Goal: Task Accomplishment & Management: Complete application form

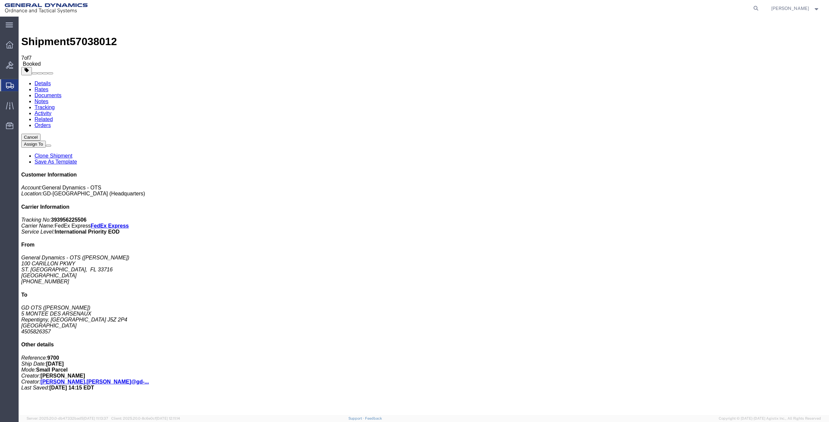
click at [0, 0] on span "Create Shipment" at bounding box center [0, 0] width 0 height 0
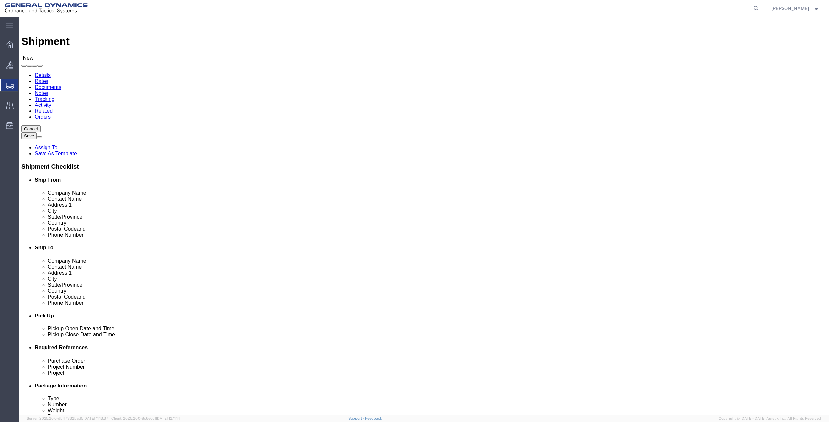
click input "text"
type input "[PERSON_NAME]"
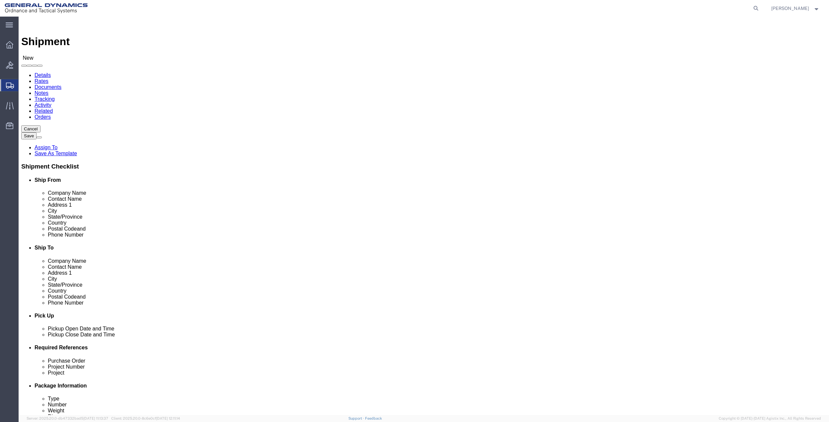
click p "- General Dynamics - OTS - ([PERSON_NAME]) 100 CARILLON, [GEOGRAPHIC_DATA], [GE…"
select select "FL"
type input "[PERSON_NAME]"
click input "text"
type input "100 CARILLON PKWY"
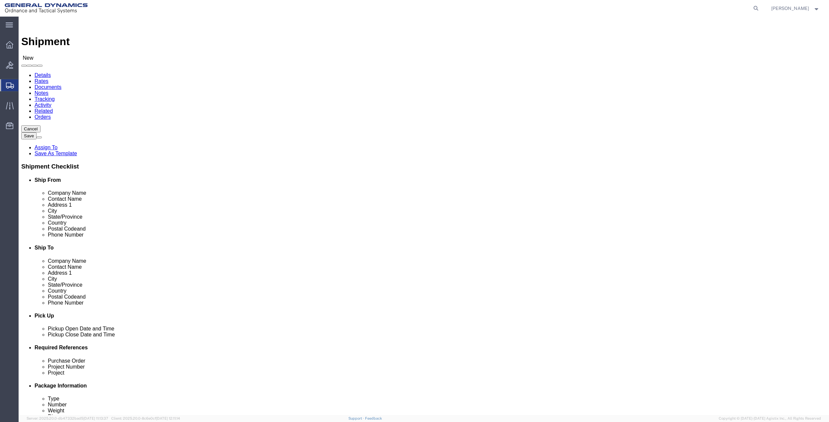
click input "text"
type input "G"
type input "[PERSON_NAME]"
click p "- [PERSON_NAME] - ([PERSON_NAME]) [STREET_ADDRESS][PERSON_NAME]"
select select "NJ"
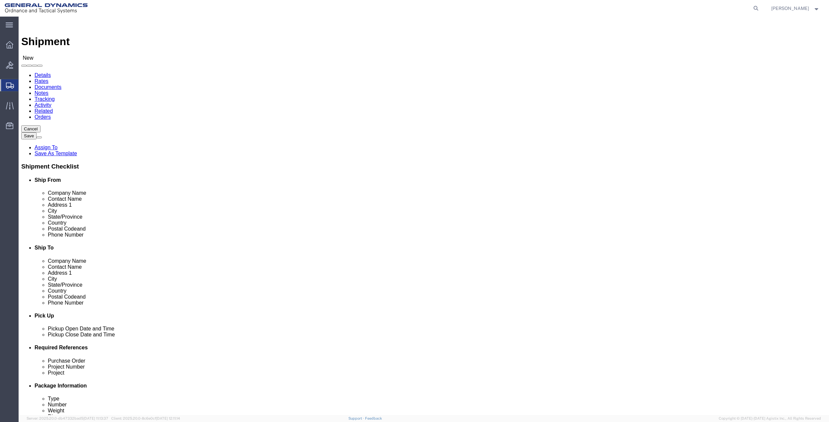
type input "[PERSON_NAME]"
click input "text"
paste input "[PHONE_NUMBER]"
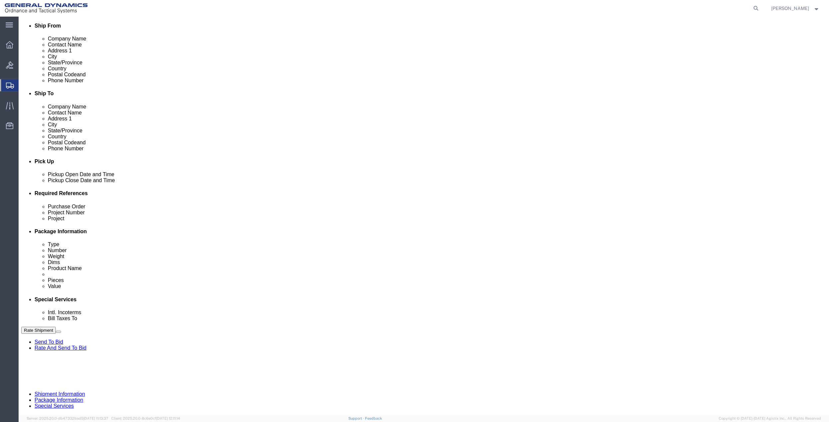
scroll to position [173, 0]
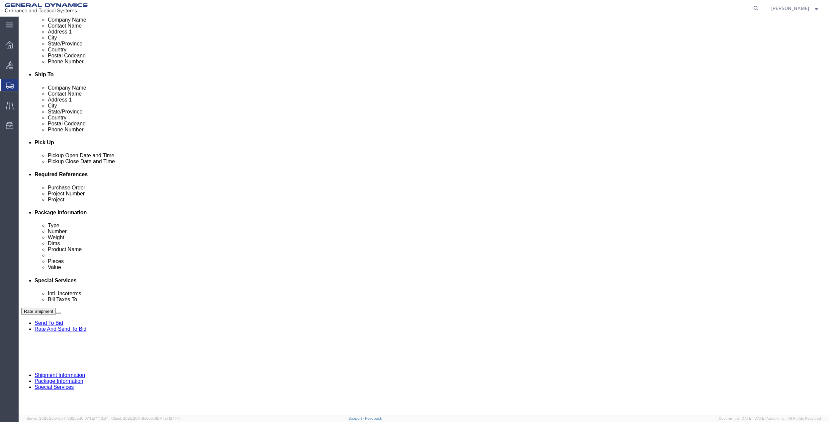
type input "[PHONE_NUMBER]"
click button "Add reference"
click input "text"
type input "9411"
click input "text"
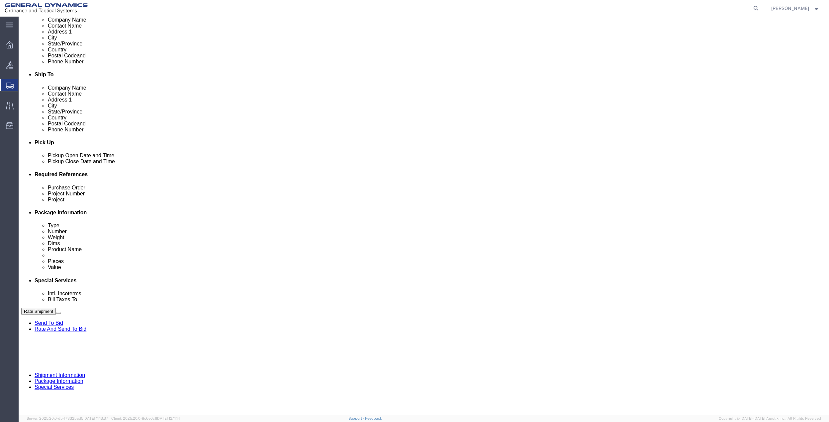
paste input "9411"
type input "9411"
click input "text"
paste input "9411"
type input "9411"
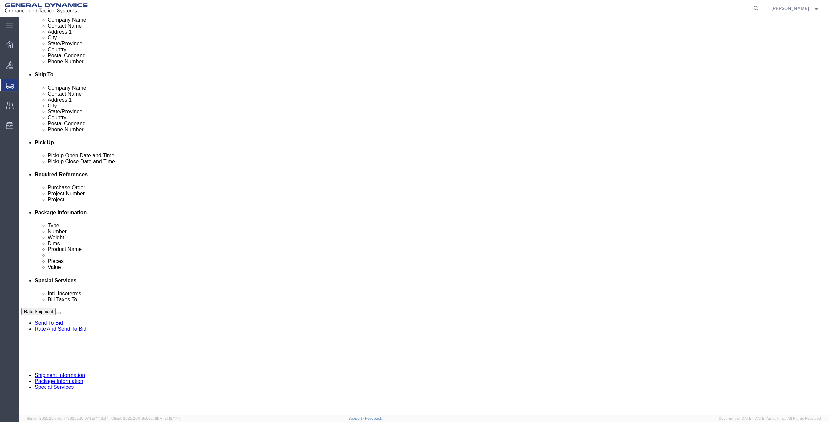
click input "text"
paste input "9411"
type input "9411"
click select "Select Account Type Activity ID Airline Appointment Number ASN Batch Request # …"
select select "DEPT"
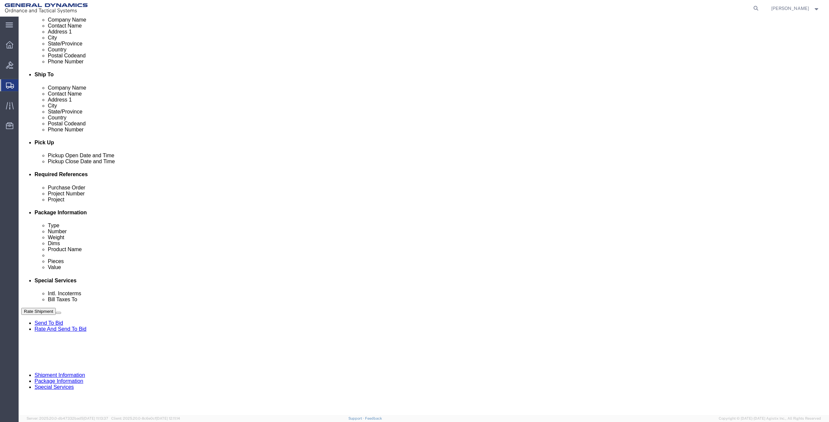
click select "Select Account Type Activity ID Airline Appointment Number ASN Batch Request # …"
click icon
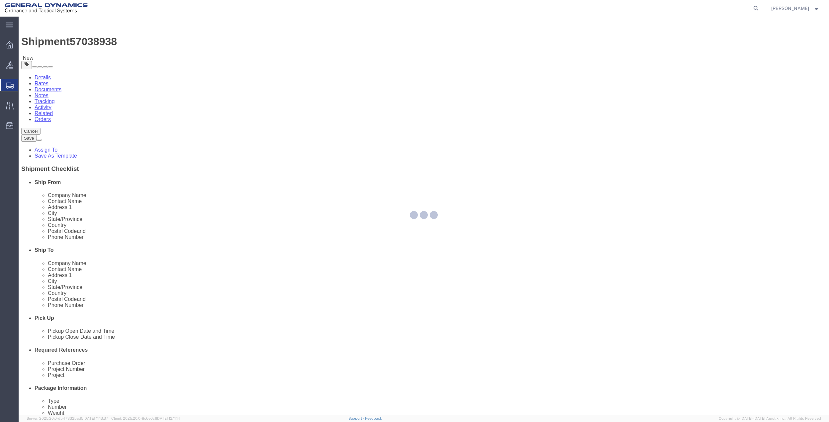
select select "CBOX"
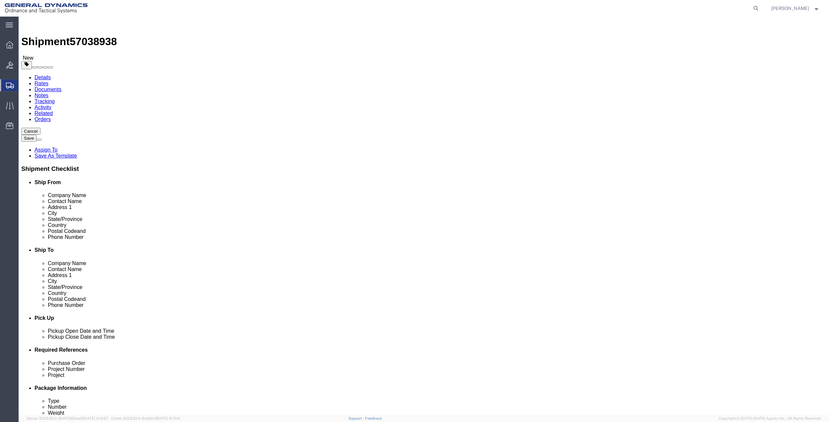
click input "text"
type input "13"
type input "15"
type input "3"
type input "5.5"
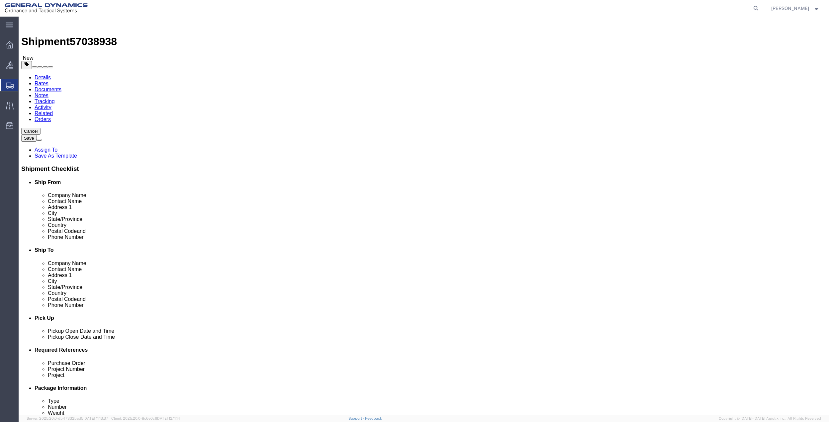
click link "Add Content"
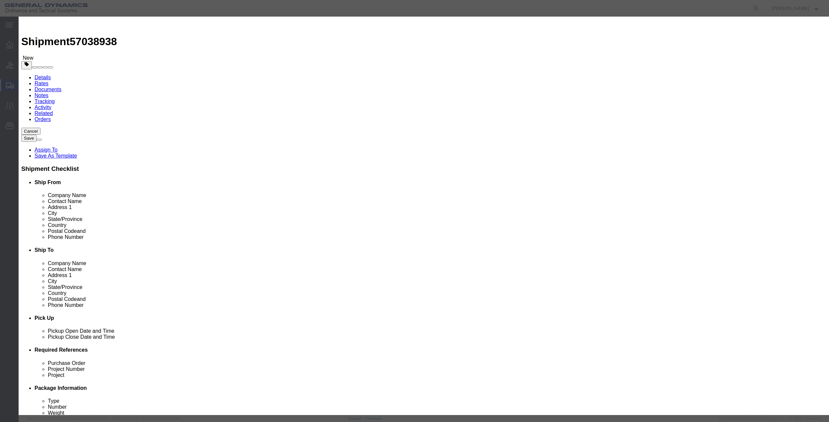
click input "text"
type input "misc"
type input "100"
click input "0"
type input "01"
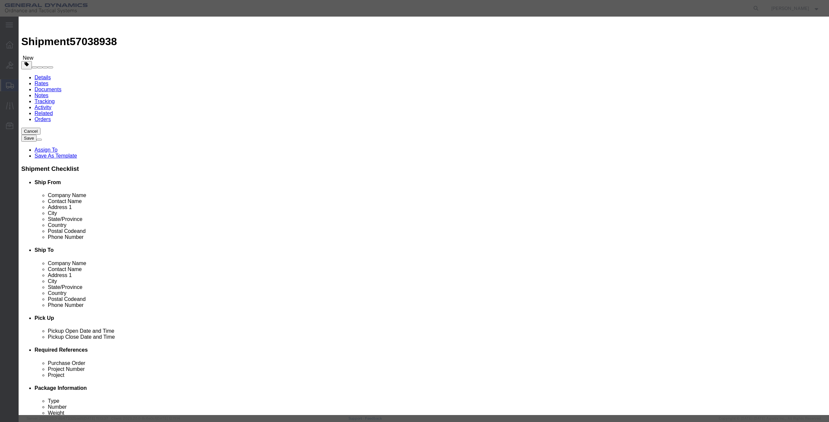
click select "Select 50 55 60 65 70 85 92.5 100 125 175 250 300 400"
select select "70"
click select "Select 50 55 60 65 70 85 92.5 100 125 175 250 300 400"
click button "Save & Close"
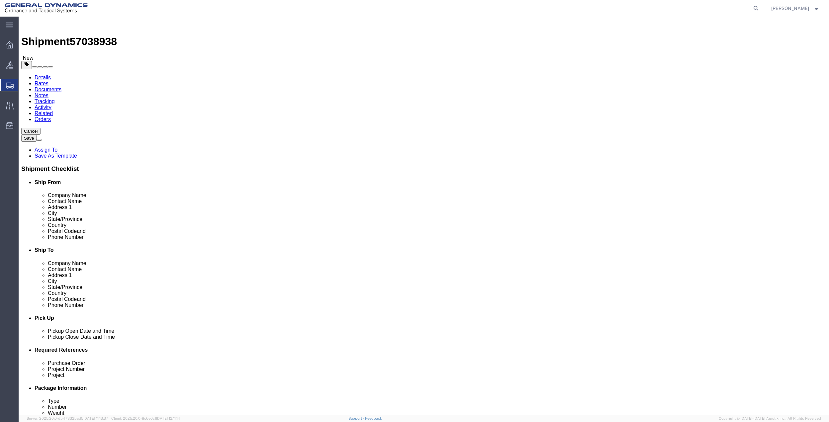
click link "Special Services"
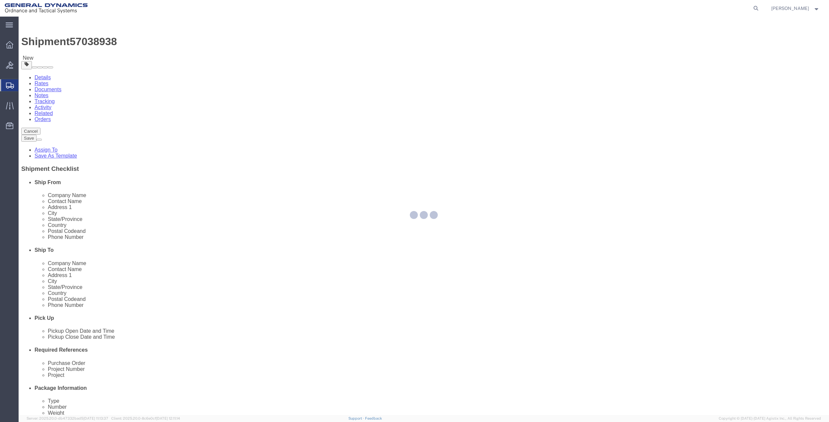
select select
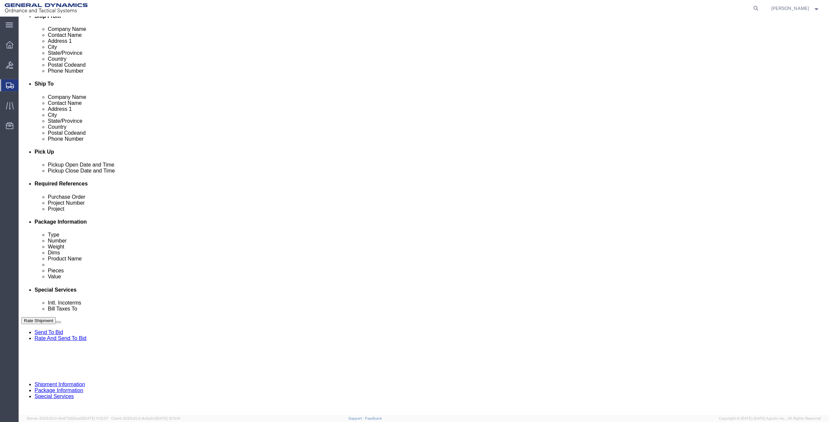
scroll to position [177, 0]
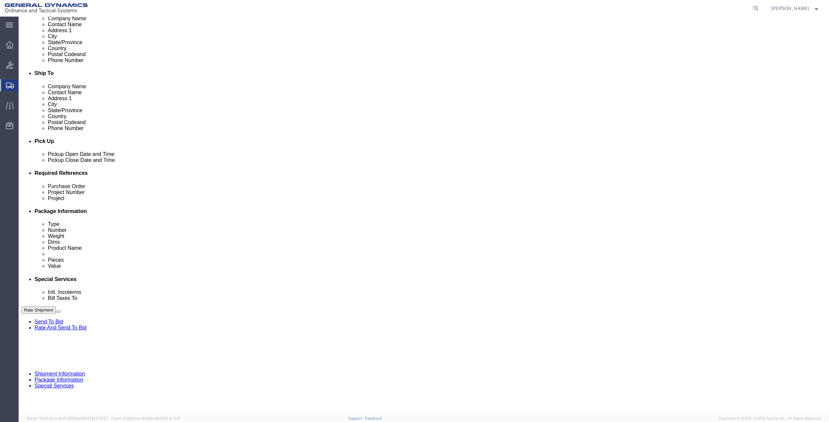
click select "Select Buyer Cost Center Department Operations Number Order Number Sales Person"
select select "DEPARTMENT"
click select "Select Buyer Cost Center Department Operations Number Order Number Sales Person"
click select "Select [GEOGRAPHIC_DATA] [GEOGRAPHIC_DATA] [GEOGRAPHIC_DATA] [GEOGRAPHIC_DATA] …"
select select "1763983"
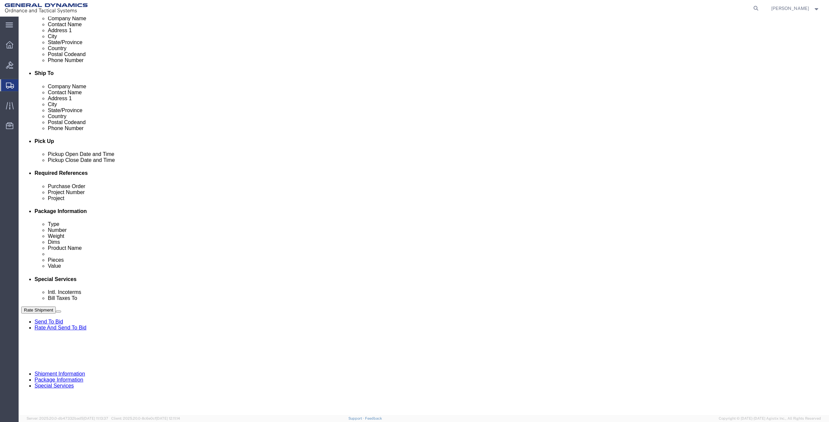
click select "Select [GEOGRAPHIC_DATA] [GEOGRAPHIC_DATA] [GEOGRAPHIC_DATA] [GEOGRAPHIC_DATA] …"
click select "Select 10AFM 10GAG 10GAH 10GFL 10GFO 10GIE 10GIS 30MABS St [PERSON_NAME] Program"
select select "214681"
click select "Select 10AFM 10GAG 10GAH 10GFL 10GFO 10GIE 10GIS 30MABS St [PERSON_NAME] Program"
click input "General Dynamics OTS % Data2Logistics"
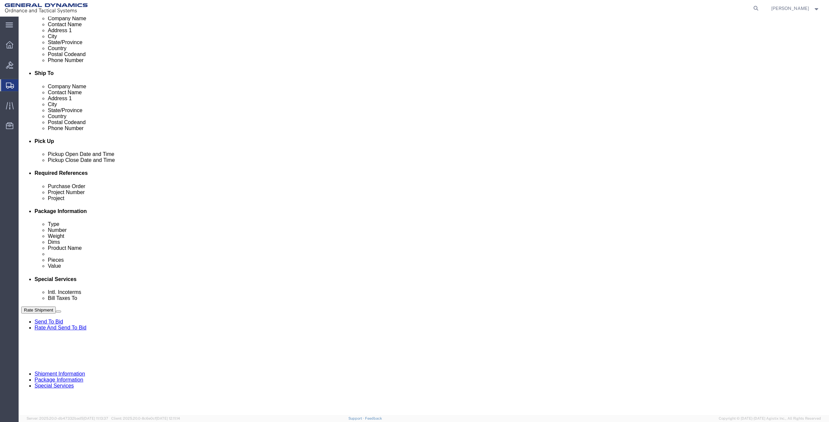
click input "General Dynamics OTS % Data2Logistics"
click p "- GEDOTS %DATA 2 LOGISTICS - (GEDOTS %DATA 2 LOGISTICS) [GEOGRAPHIC_DATA][PERSO…"
type input "GEDOTS %DATA 2 LOGISTICS"
type input "PO BOX 61050"
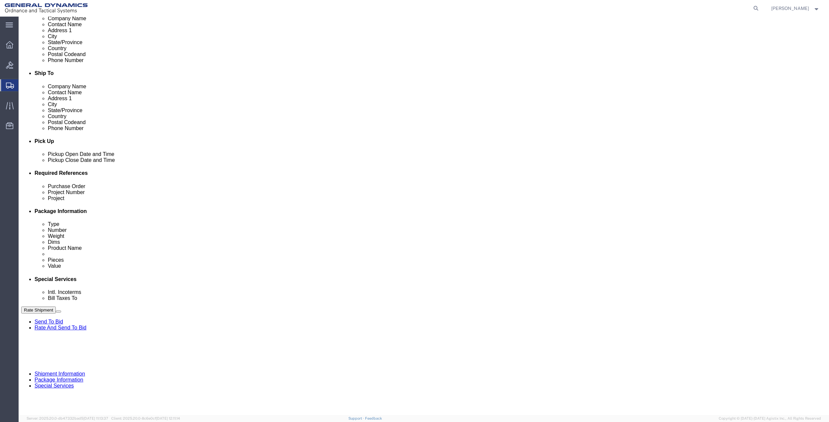
type input "GEDOTS %DATA 2 LOGISTICS"
type input "FORT [PERSON_NAME]"
type input "33906"
select select "FL"
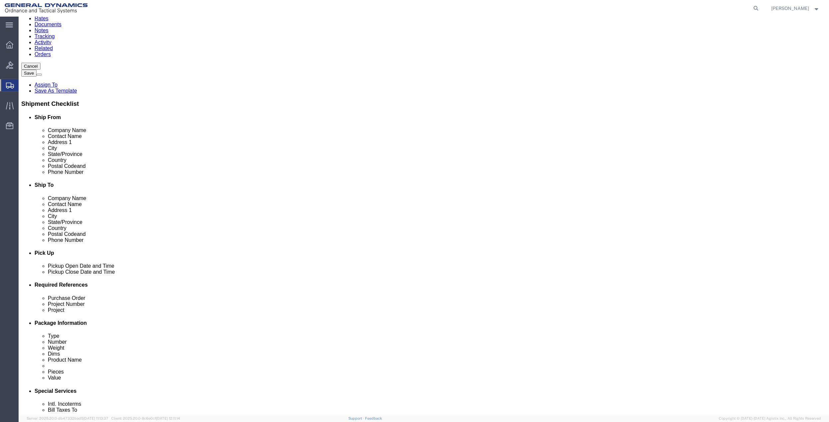
scroll to position [44, 0]
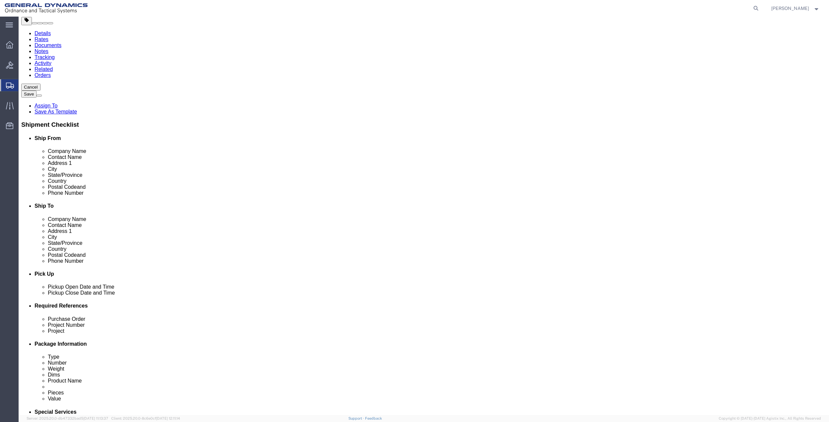
type input "GEDOTS %DATA 2 LOGISTICS"
click input "Return Label Required"
checkbox input "true"
select select "5"
select select "7"
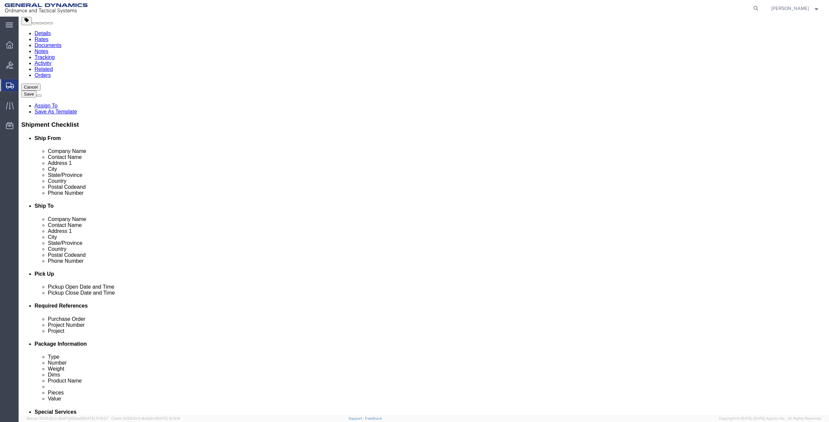
click button "Rate Shipment"
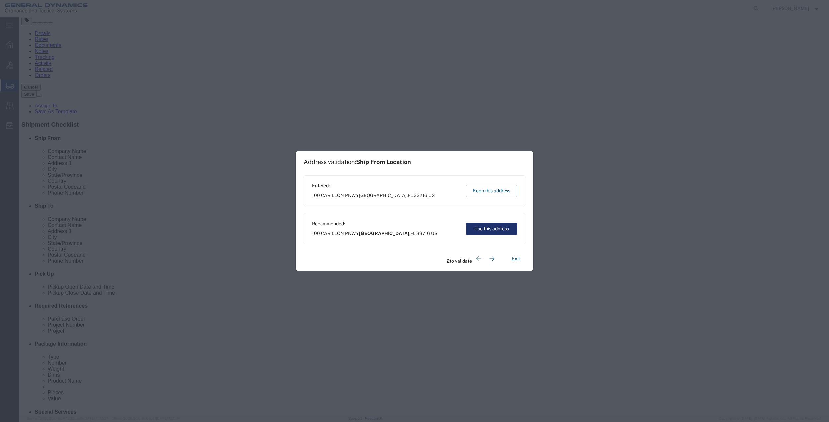
click at [478, 225] on button "Use this address" at bounding box center [491, 229] width 51 height 12
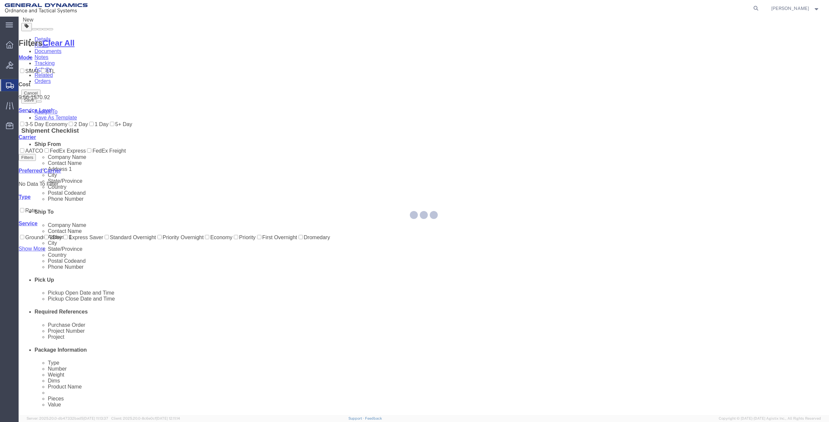
scroll to position [0, 0]
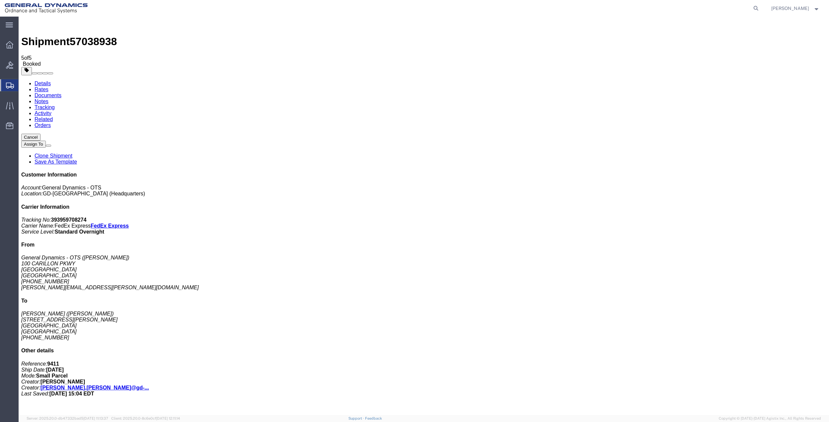
drag, startPoint x: 73, startPoint y: 145, endPoint x: 84, endPoint y: 145, distance: 11.0
checkbox input "true"
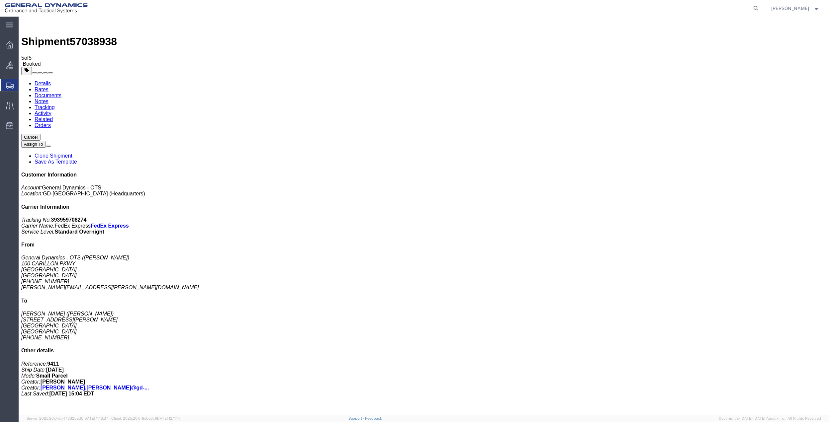
checkbox input "false"
click at [0, 0] on span "Create Shipment" at bounding box center [0, 0] width 0 height 0
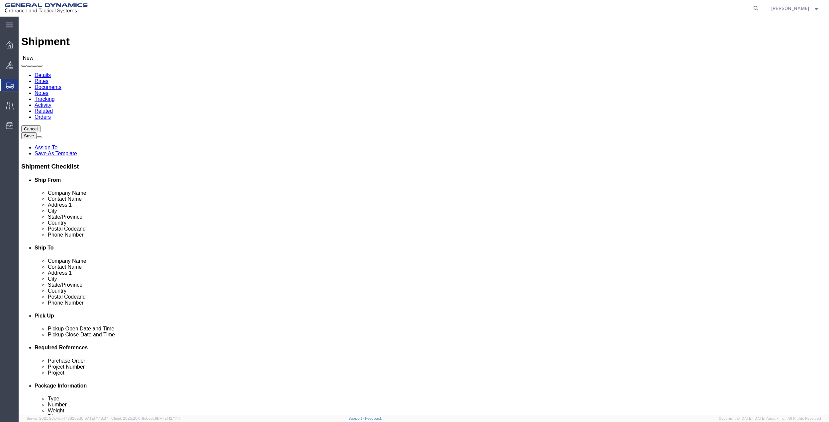
click input "text"
type input "[PERSON_NAME]"
click p "- General Dynamics - OTS - ([PERSON_NAME]) 100 CARILLON, [GEOGRAPHIC_DATA], [GE…"
select select "FL"
type input "[PERSON_NAME]"
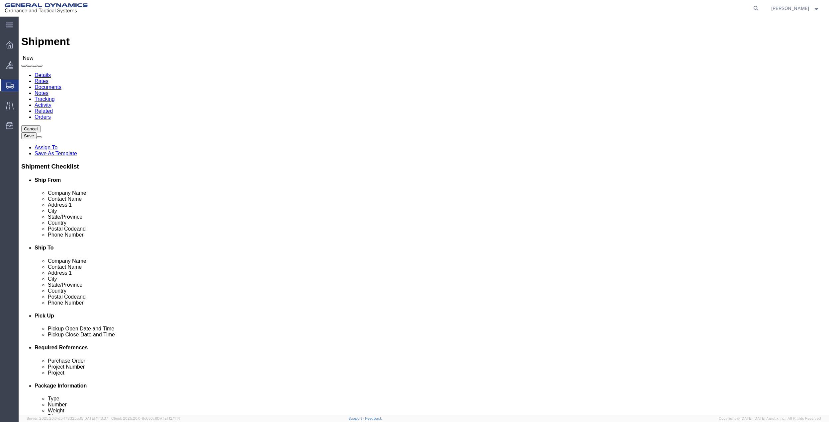
click input "text"
type input "100 CARILLON PKWY"
click input "text"
type input "[PERSON_NAME]"
click p "- GD OTS - ([PERSON_NAME] / [PERSON_NAME]) [STREET_ADDRESS]"
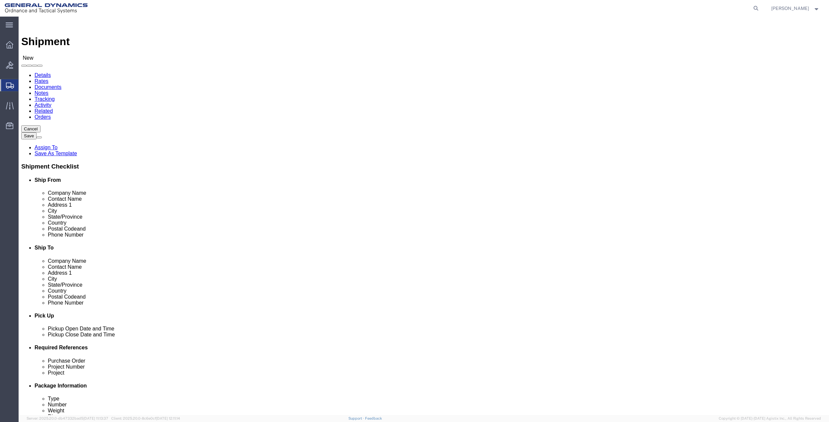
select select "FL"
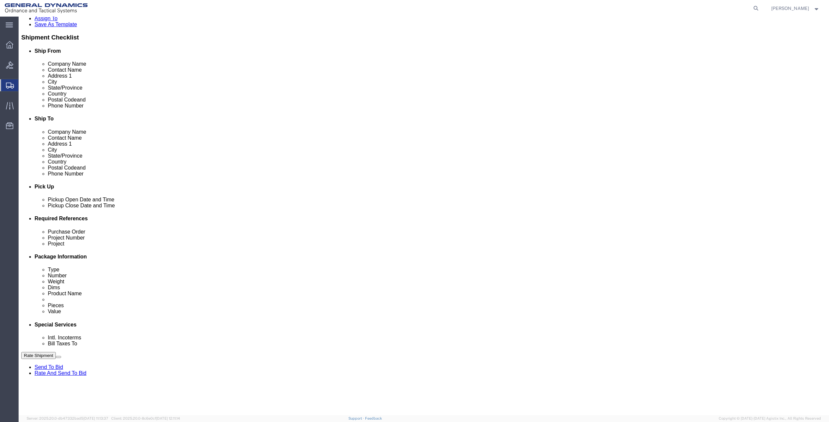
scroll to position [41, 0]
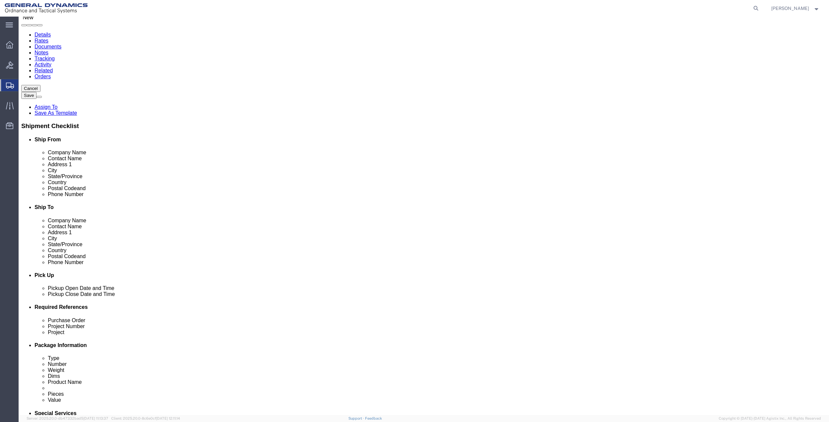
type input "[PERSON_NAME] / [PERSON_NAME]"
click input "text"
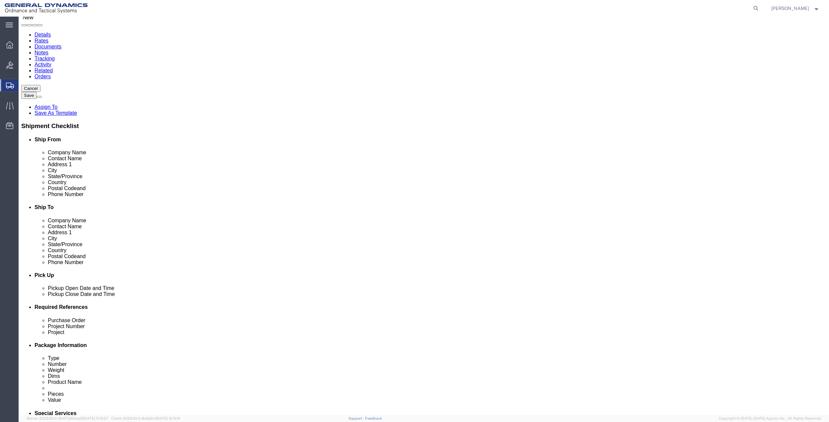
click input "text"
paste input "[PHONE_NUMBER]"
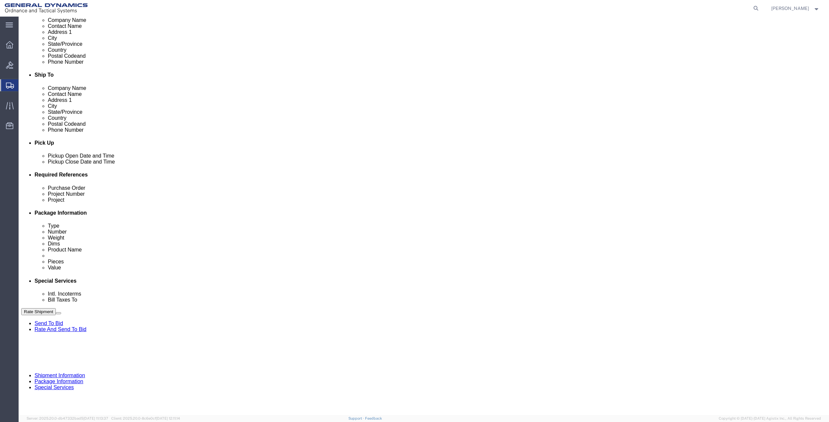
scroll to position [173, 0]
type input "[PHONE_NUMBER]"
click button "Add reference"
click input "text"
type input "9411"
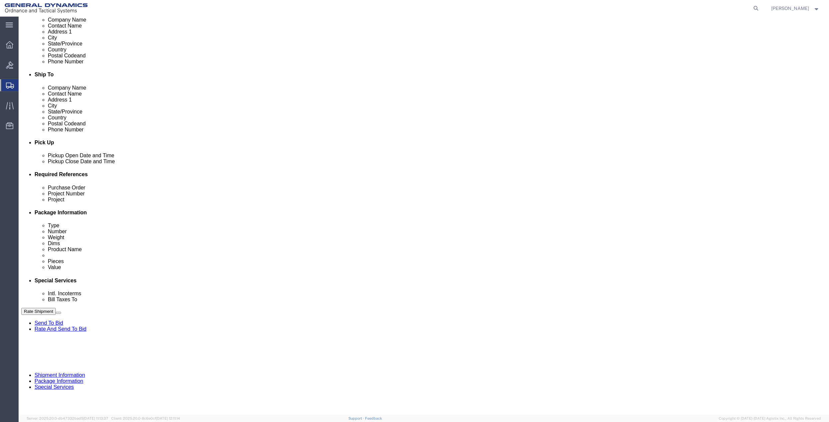
click input "text"
paste input "9411"
type input "9411"
click input "text"
paste input "9411"
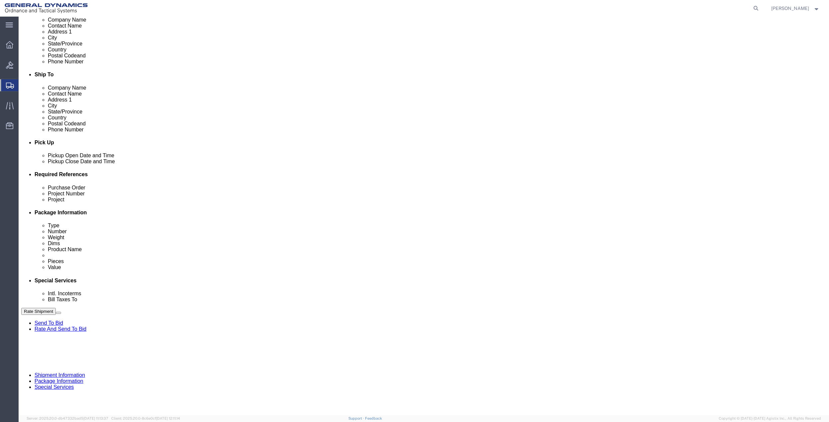
type input "9411"
drag, startPoint x: 164, startPoint y: 245, endPoint x: 155, endPoint y: 248, distance: 9.9
click input "text"
paste input "9411"
type input "9411"
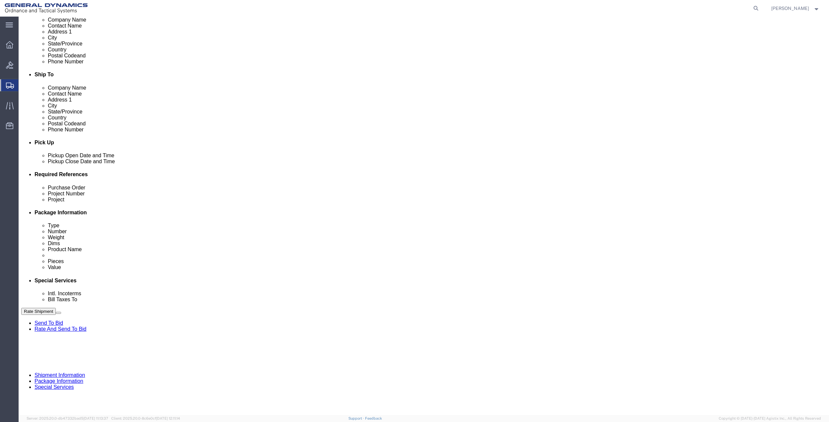
click select "Select Account Type Activity ID Airline Appointment Number ASN Batch Request # …"
select select "DEPT"
click select "Select Account Type Activity ID Airline Appointment Number ASN Batch Request # …"
click icon
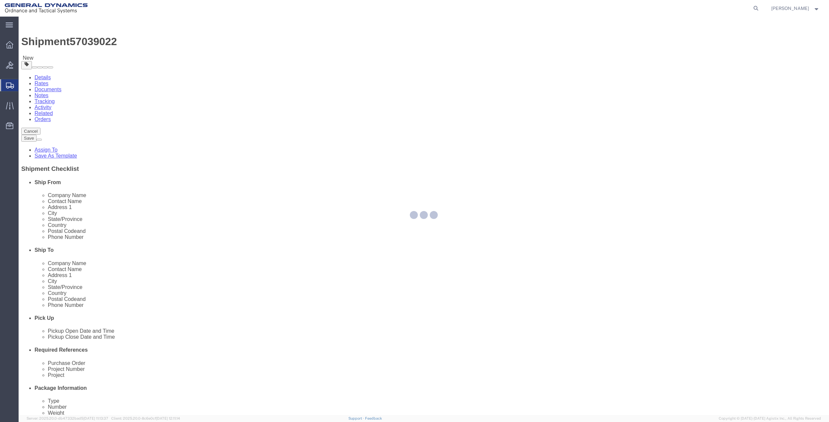
select select "CBOX"
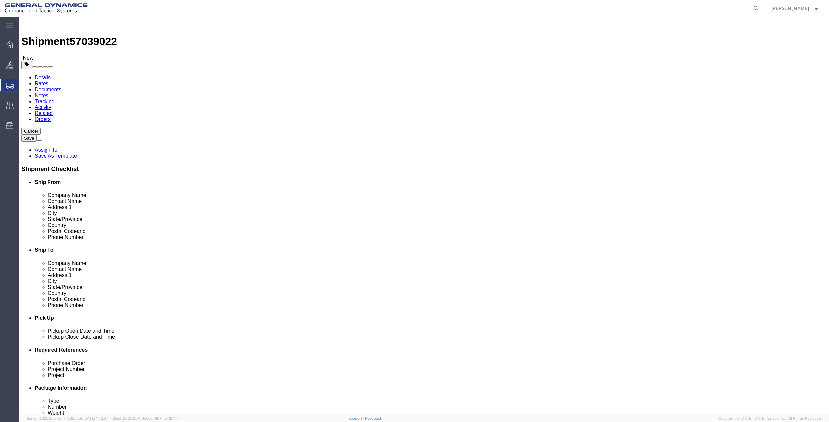
click select "Select Bale(s) Basket(s) Bolt(s) Bottle(s) Buckets Bulk Bundle(s) Can(s) Cardbo…"
click div "Package Type Select Bale(s) Basket(s) Bolt(s) Bottle(s) Buckets Bulk Bundle(s) …"
click input "text"
click input "1"
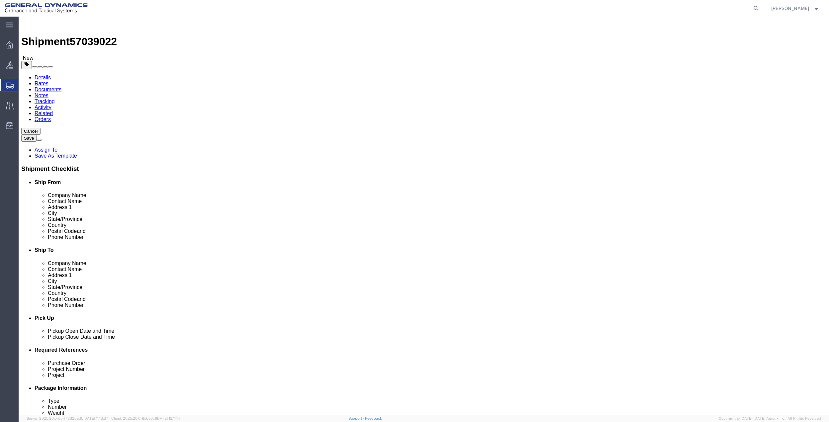
type input "2"
click input "text"
type input "15"
type input "13"
type input "3"
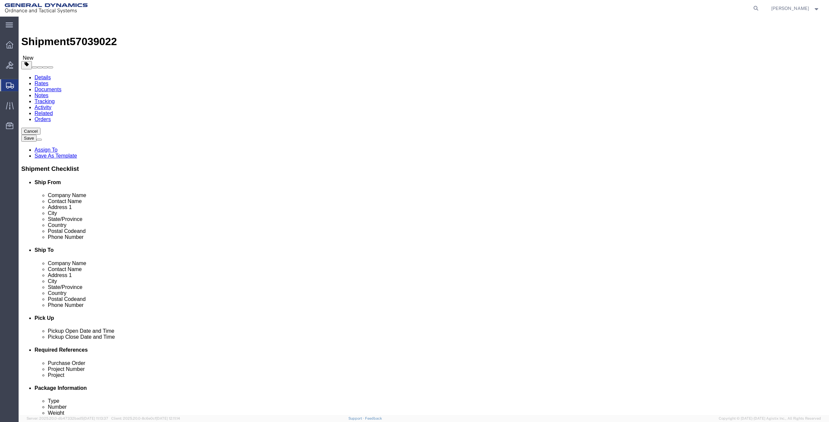
type input "5"
type input "11"
click link "Add Content"
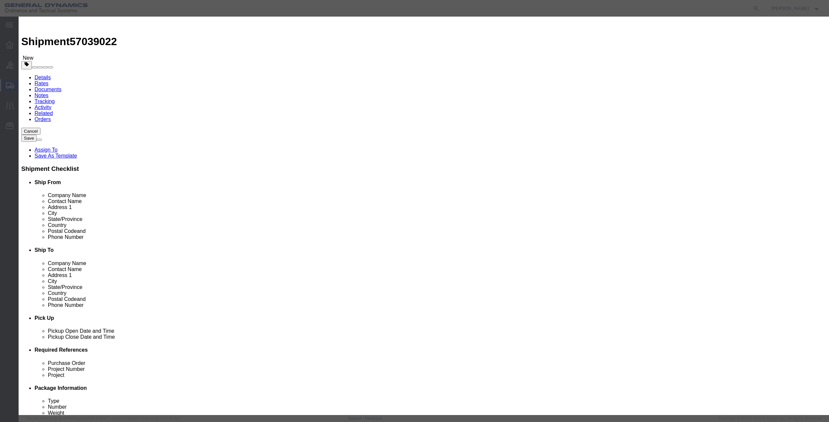
click input "text"
type input "misc"
type input "100"
click input "0"
type input "01"
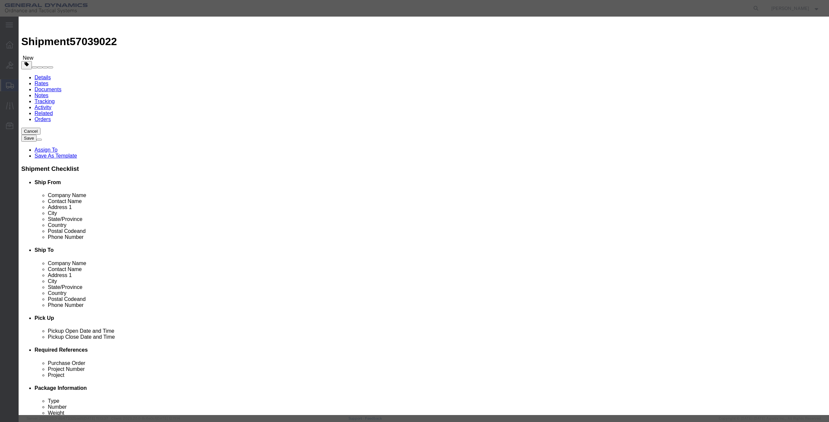
click select "Select 50 55 60 65 70 85 92.5 100 125 175 250 300 400"
select select "70"
click select "Select 50 55 60 65 70 85 92.5 100 125 175 250 300 400"
click button "Save & Close"
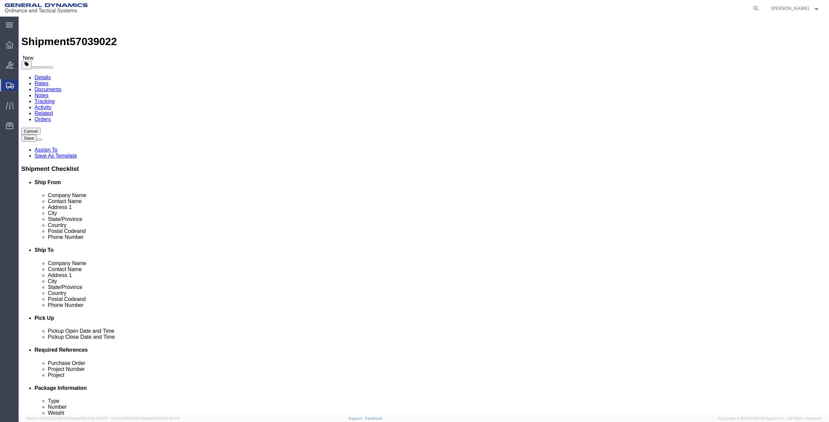
click link "Special Services"
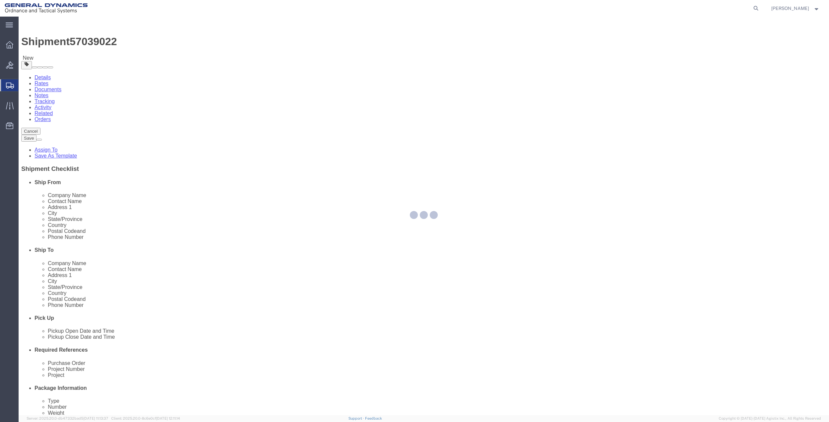
select select
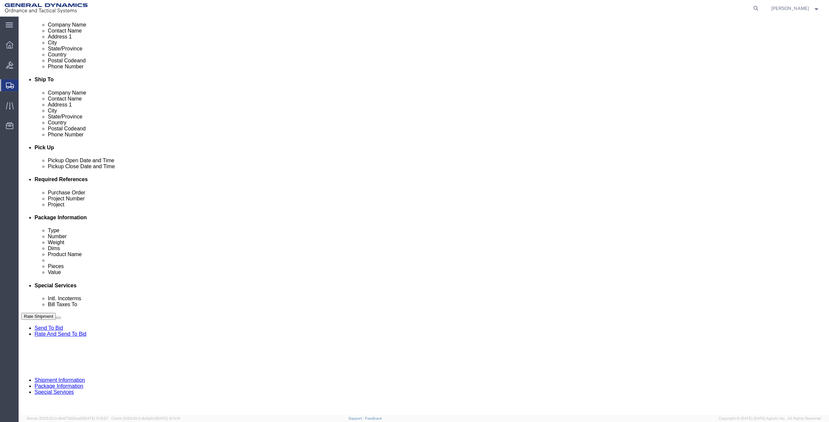
scroll to position [177, 0]
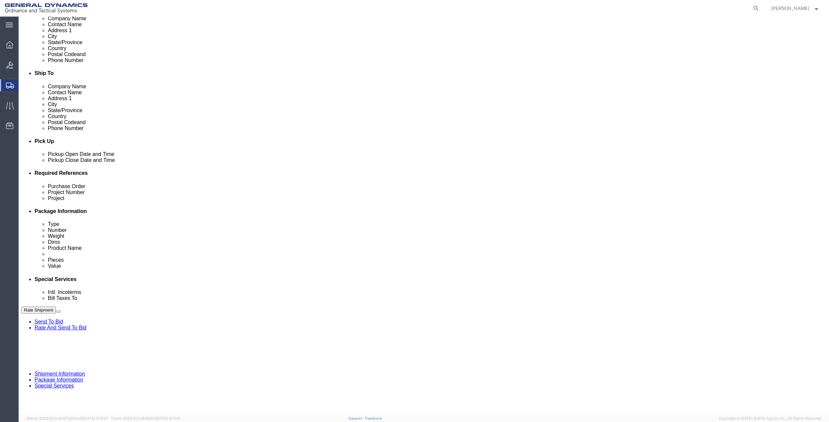
click select "Select Buyer Cost Center Department Operations Number Order Number Sales Person"
select select "DEPARTMENT"
click select "Select Buyer Cost Center Department Operations Number Order Number Sales Person"
click select "Select [GEOGRAPHIC_DATA] [GEOGRAPHIC_DATA] [GEOGRAPHIC_DATA] [GEOGRAPHIC_DATA] …"
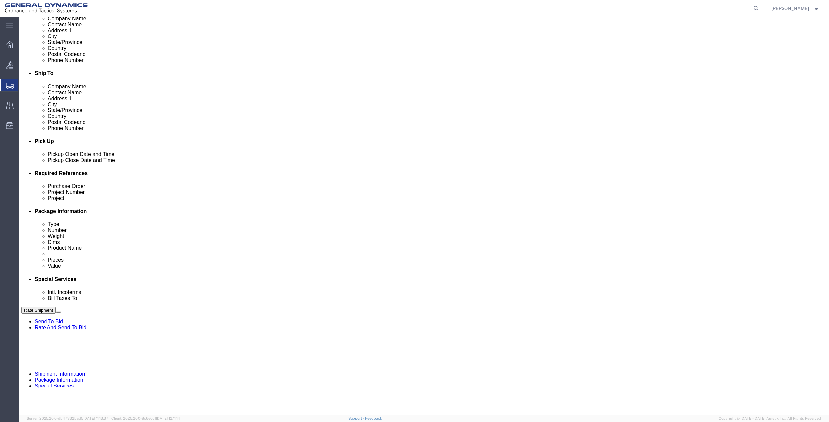
select select "1763983"
click select "Select [GEOGRAPHIC_DATA] [GEOGRAPHIC_DATA] [GEOGRAPHIC_DATA] [GEOGRAPHIC_DATA] …"
click select "Select 10AFM 10GAG 10GAH 10GFL 10GFO 10GIE 10GIS 30MABS St [PERSON_NAME] Program"
select select "214681"
click select "Select 10AFM 10GAG 10GAH 10GFL 10GFO 10GIE 10GIS 30MABS St [PERSON_NAME] Program"
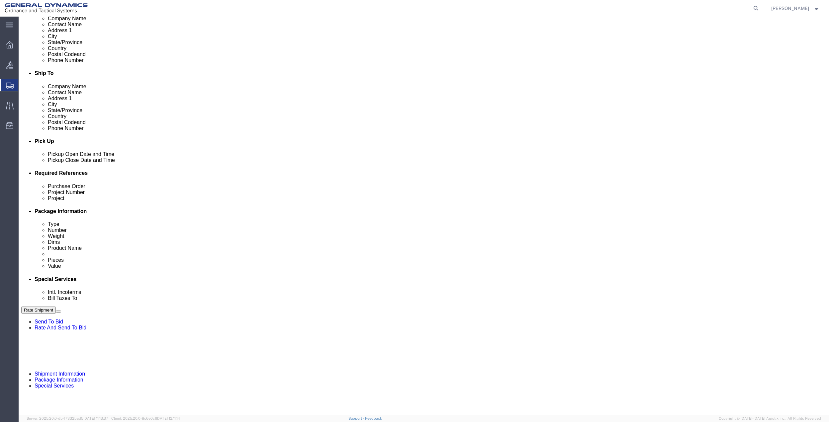
click input "General Dynamics OTS % Data2Logistics"
click p "- GEDOTS %DATA 2 LOGISTICS - (GEDOTS %DATA 2 LOGISTICS) [GEOGRAPHIC_DATA][PERSO…"
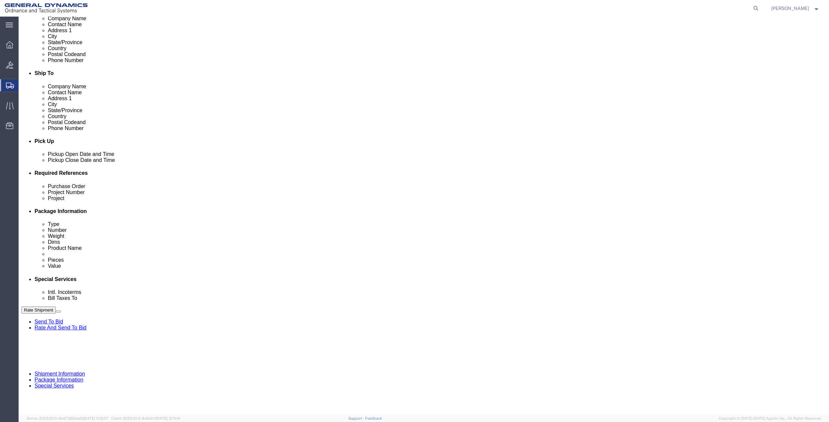
type input "GEDOTS %DATA 2 LOGISTICS"
type input "PO BOX 61050"
type input "GEDOTS %DATA 2 LOGISTICS"
type input "FORT [PERSON_NAME]"
type input "33906"
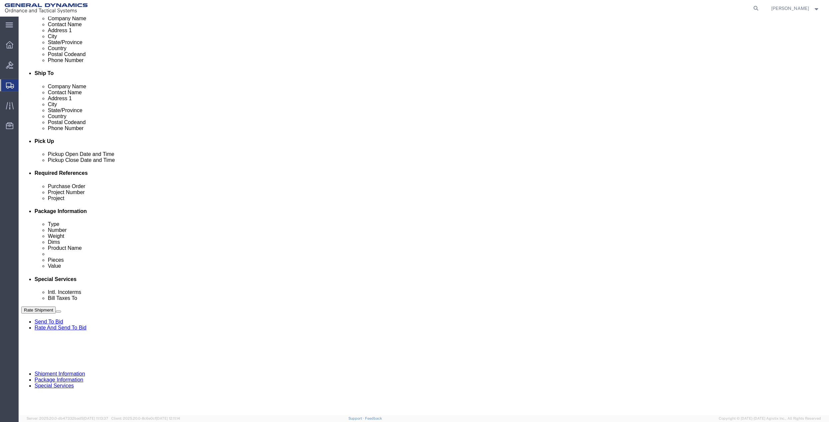
select select "FL"
type input "GEDOTS %DATA 2 LOGISTICS"
click button "Rate Shipment"
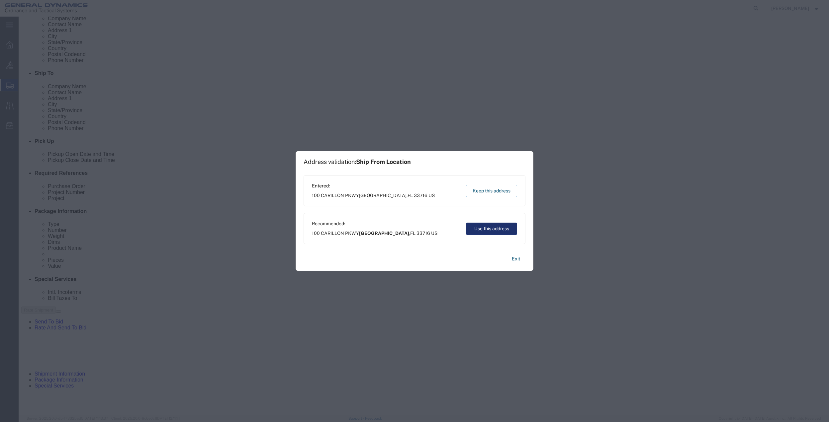
click at [483, 231] on button "Use this address" at bounding box center [491, 229] width 51 height 12
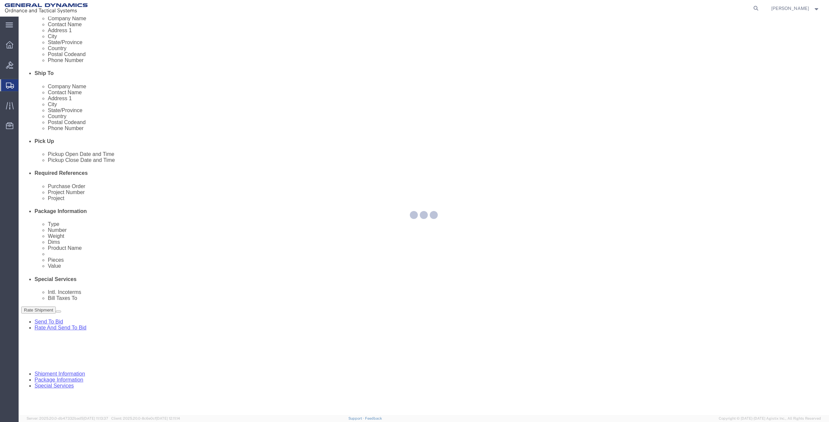
scroll to position [0, 0]
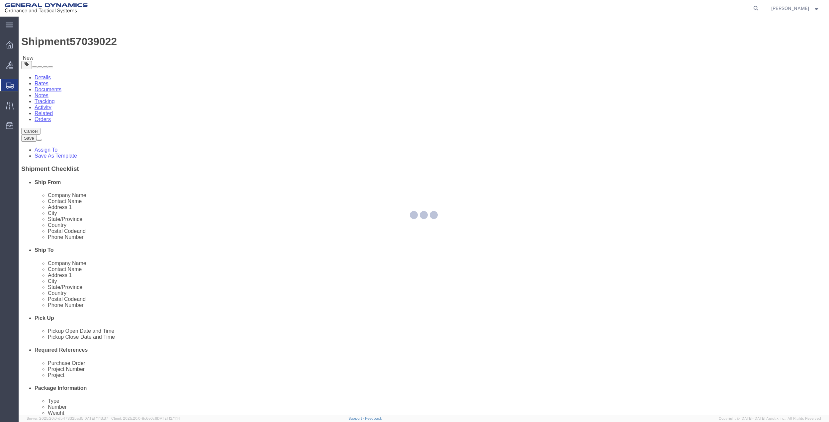
select select "CBOX"
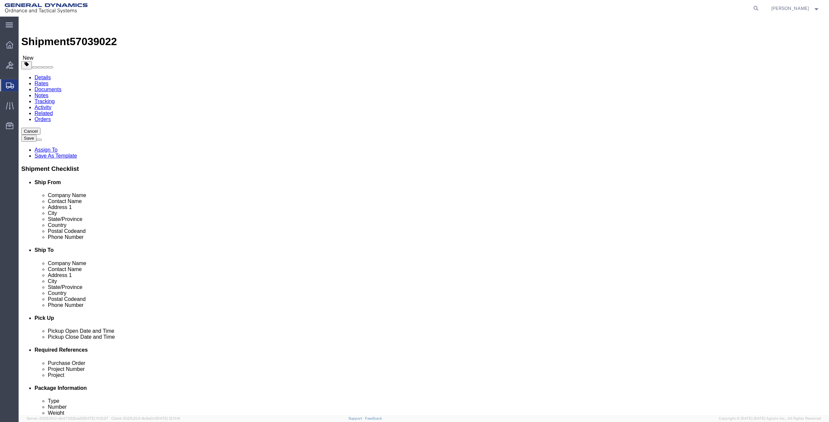
click dd "1.00 Each"
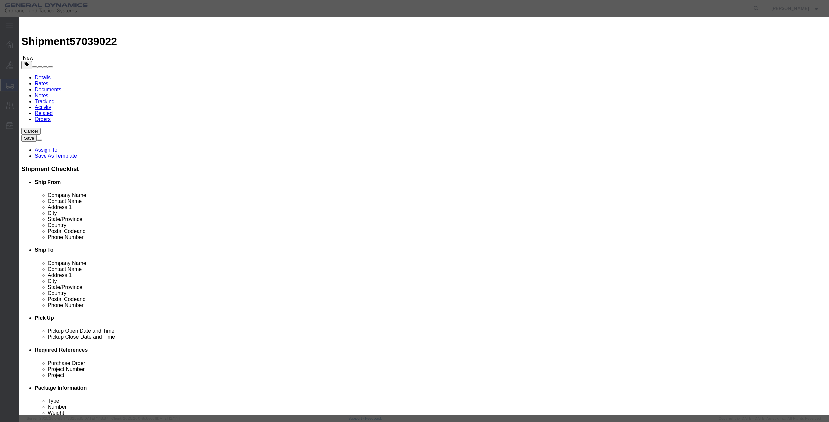
click input "1.00"
type input "2"
type input "200"
click select "Select 50 55 60 65 70 85 92.5 100 125 175 250 300 400"
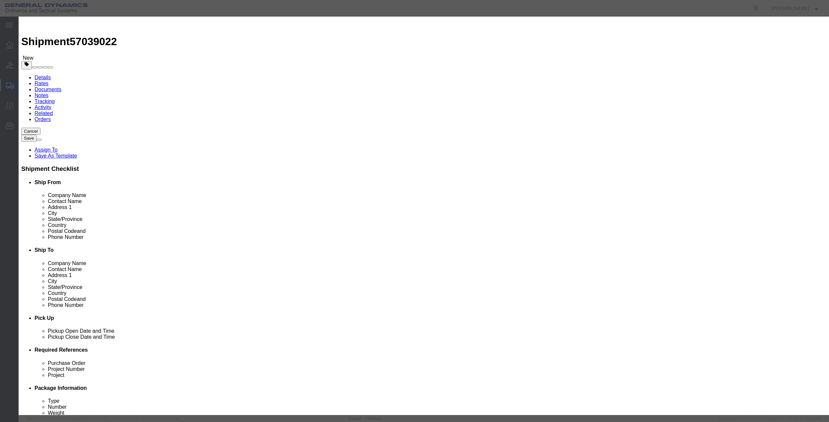
click button "Save & Close"
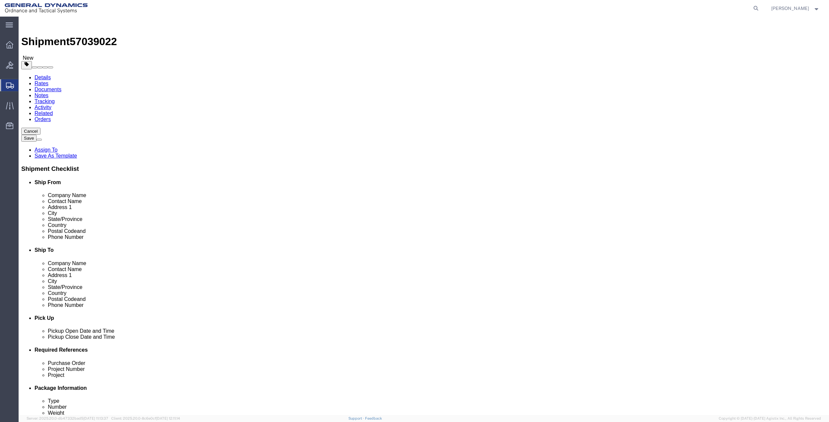
click button "Rate Shipment"
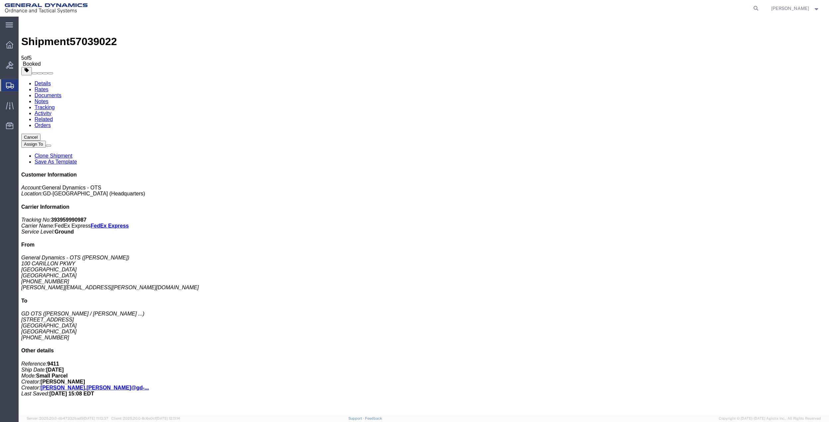
drag, startPoint x: 28, startPoint y: 105, endPoint x: 69, endPoint y: 102, distance: 41.3
checkbox input "false"
click at [0, 0] on span "Create Shipment" at bounding box center [0, 0] width 0 height 0
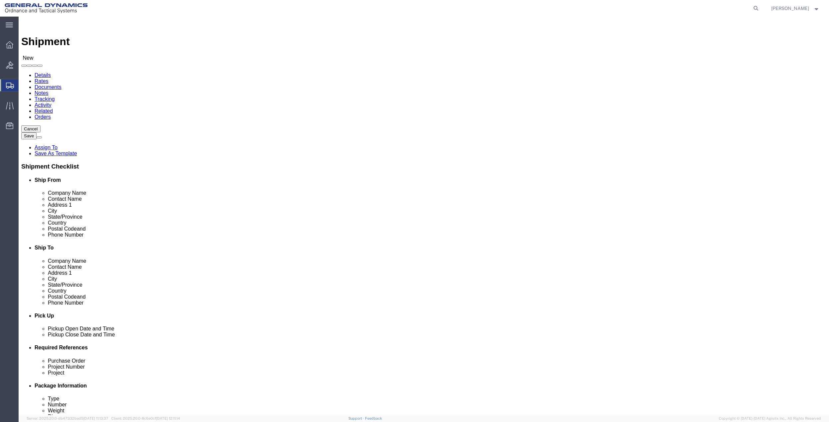
click input "text"
type input "[PERSON_NAME] ga"
click p "- General Dynamics - OTS - ([PERSON_NAME]) [STREET_ADDRESS]"
select select "FL"
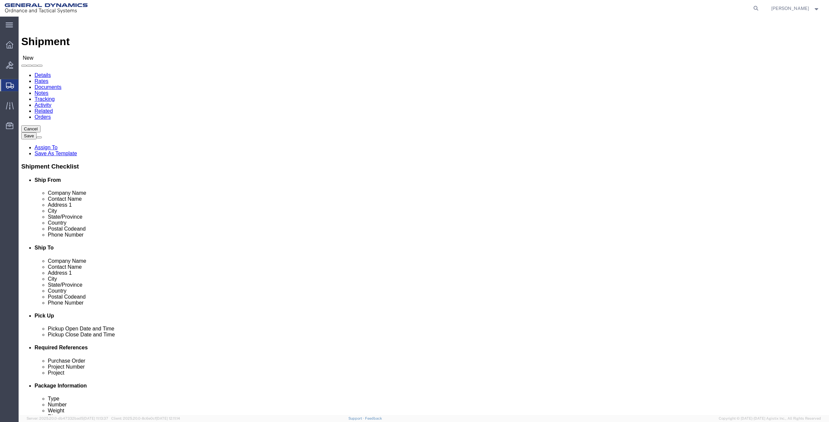
type input "[PERSON_NAME]"
click input "text"
type input "vistra"
click input "text"
type input "vistra"
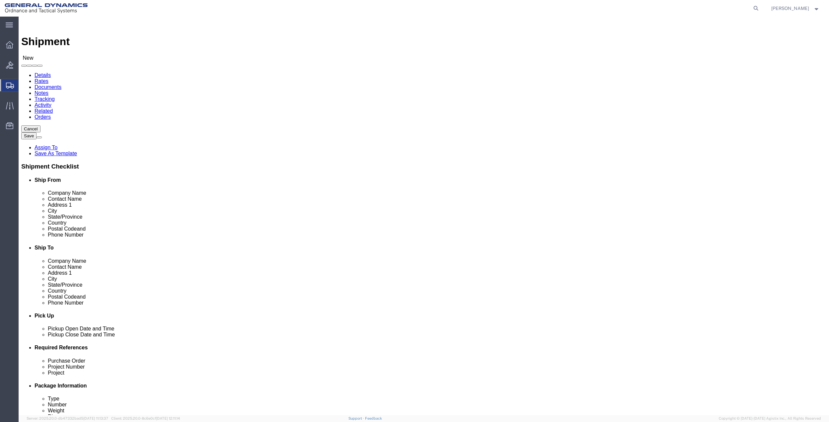
click p "- VISTRA INTERMEDIATE CO LLC - (DBA LUMINANT) [STREET_ADDRESS]"
select select "[GEOGRAPHIC_DATA]"
type input "VISTRA INTERMEDIATE CO LLC"
click input "text"
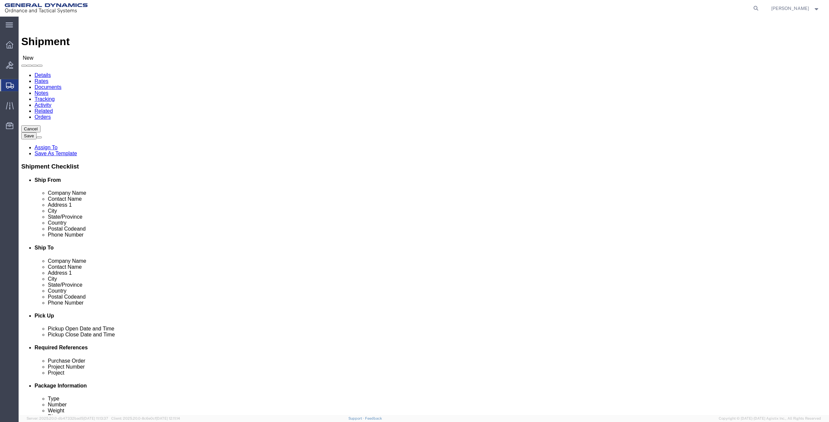
click input "text"
paste input "[PHONE_NUMBER]"
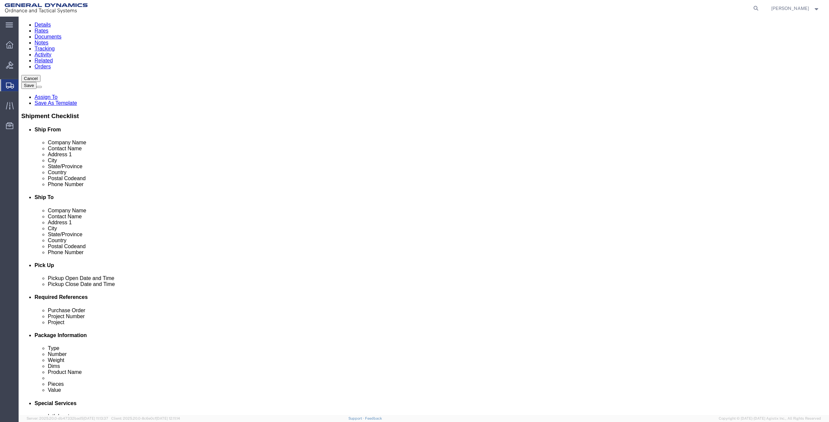
scroll to position [133, 0]
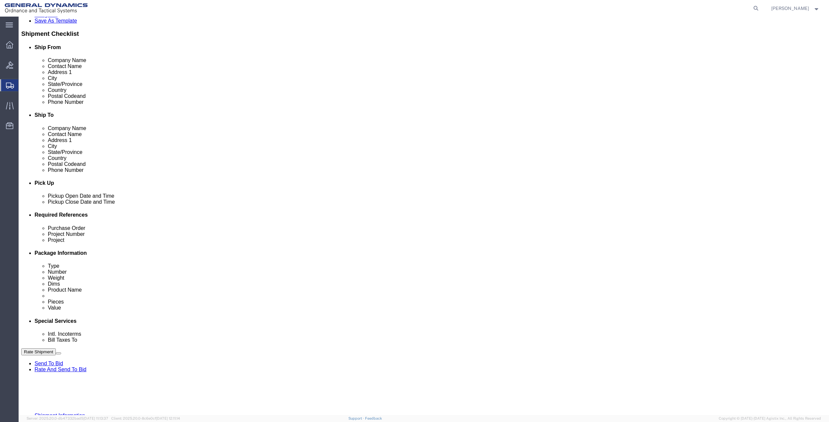
type input "[PHONE_NUMBER]"
click button "Add reference"
click input "text"
type input "afm 50 mesquite"
click input "text"
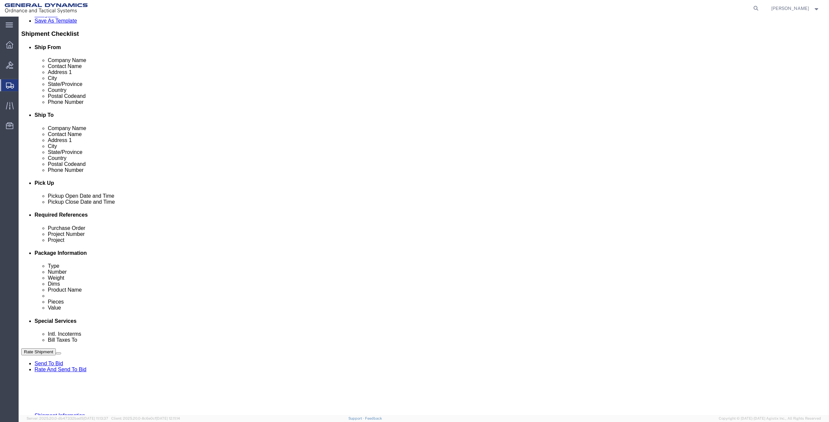
paste input "afm 50 mesquite"
type input "afm 50 mesquite"
click input "text"
paste input "afm 50 mesquite"
type input "afm 50 mesquite"
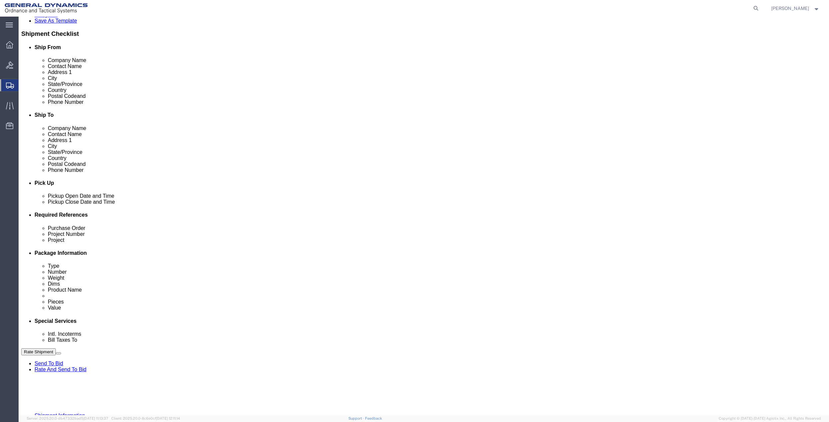
click input "text"
paste input "afm 50 mesquite"
type input "afm 50 mesquite"
click select "Select Account Type Activity ID Airline Appointment Number ASN Batch Request # …"
select select "DEPT"
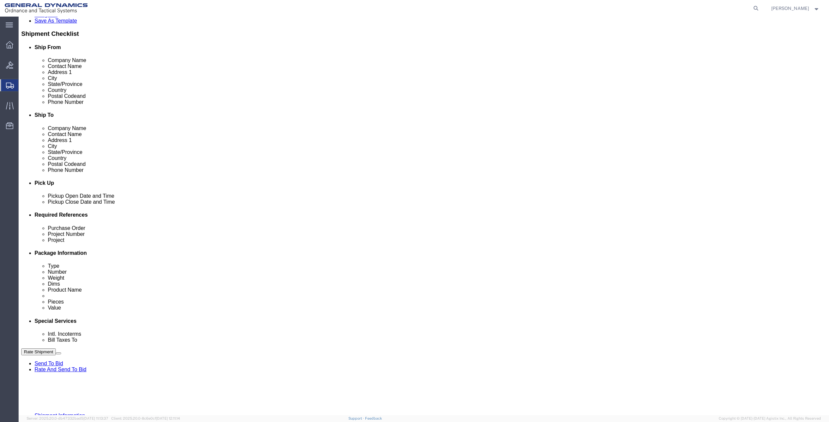
click select "Select Account Type Activity ID Airline Appointment Number ASN Batch Request # …"
click link "Package Information"
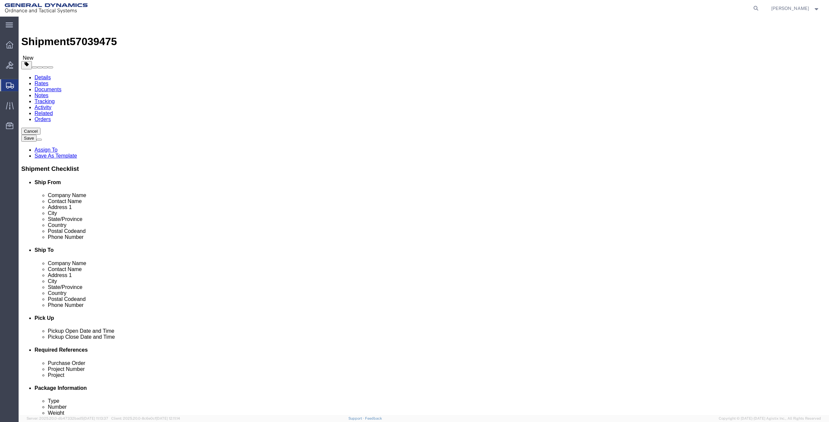
click select "Select Bale(s) Basket(s) Bolt(s) Bottle(s) Buckets Bulk Bundle(s) Can(s) Cardbo…"
select select "ENV"
click select "Select Bale(s) Basket(s) Bolt(s) Bottle(s) Buckets Bulk Bundle(s) Can(s) Cardbo…"
type input "9.50"
type input "12.50"
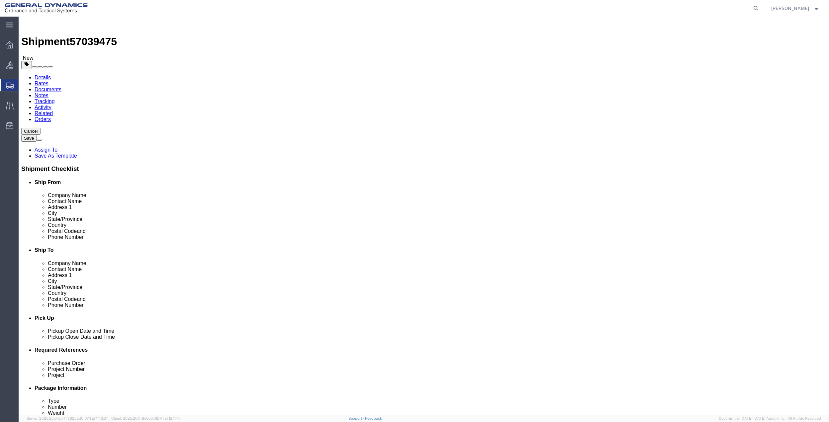
type input "0.25"
type input "1"
click link "Add Content"
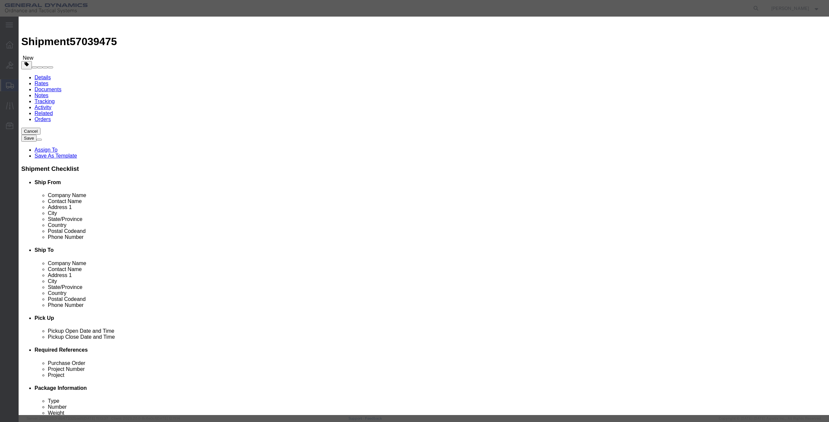
click input "text"
type input "misc"
type input "100"
click input "0"
type input "01"
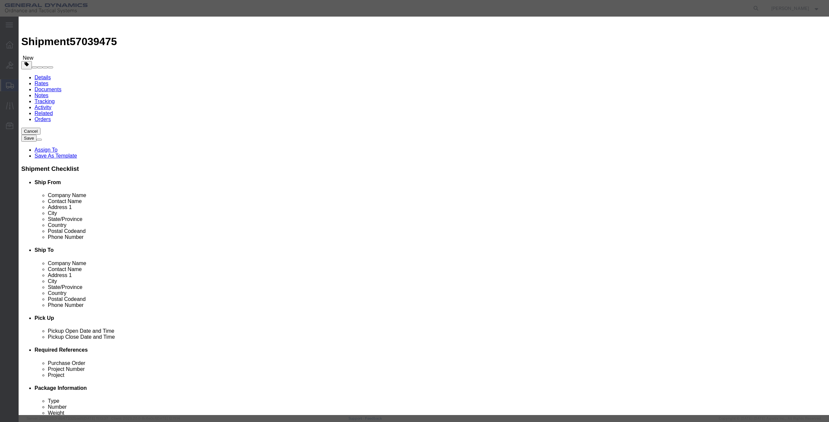
click select "Select 50 55 60 65 70 85 92.5 100 125 175 250 300 400"
select select "70"
click select "Select 50 55 60 65 70 85 92.5 100 125 175 250 300 400"
click button "Save & Close"
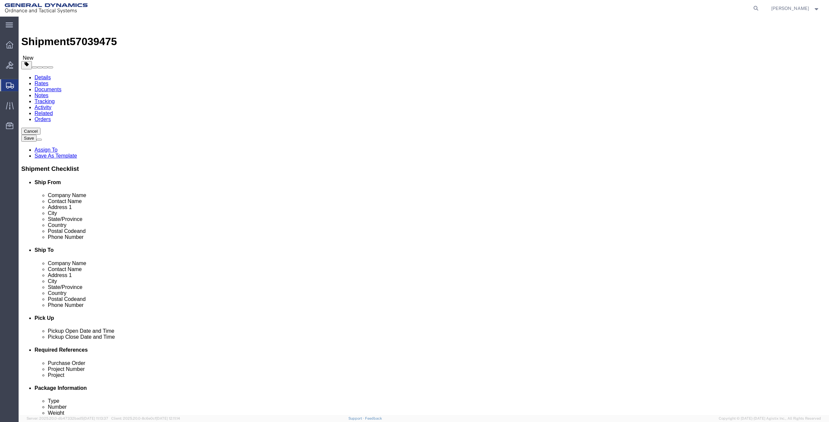
click link "Special Services"
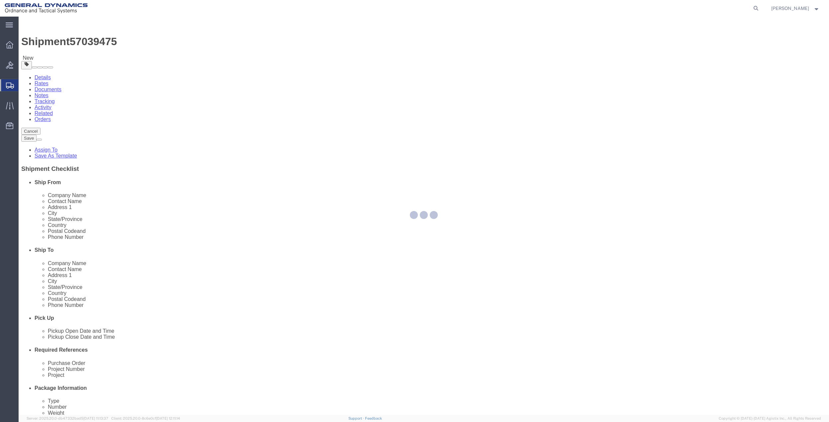
select select
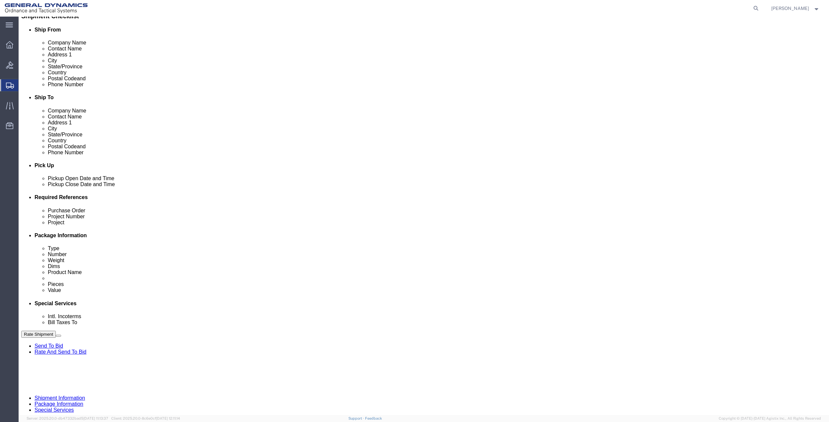
scroll to position [177, 0]
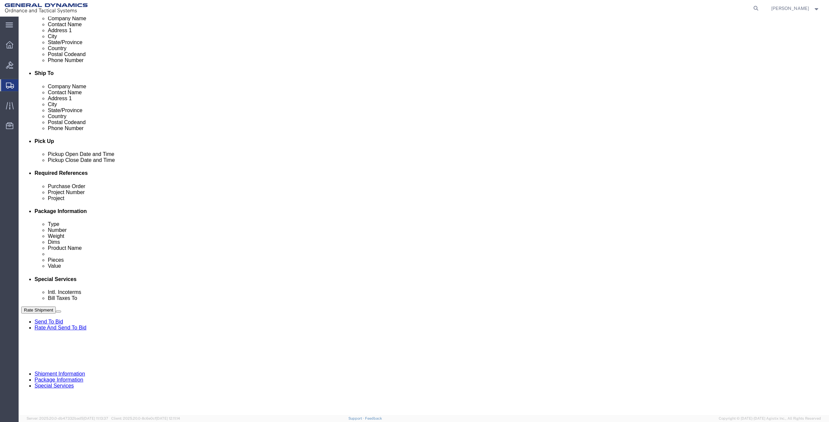
click select "Select Buyer Cost Center Department Operations Number Order Number Sales Person"
select select "DEPARTMENT"
click select "Select Buyer Cost Center Department Operations Number Order Number Sales Person"
click select "Select [GEOGRAPHIC_DATA] [GEOGRAPHIC_DATA] [GEOGRAPHIC_DATA] [GEOGRAPHIC_DATA] …"
select select "1763983"
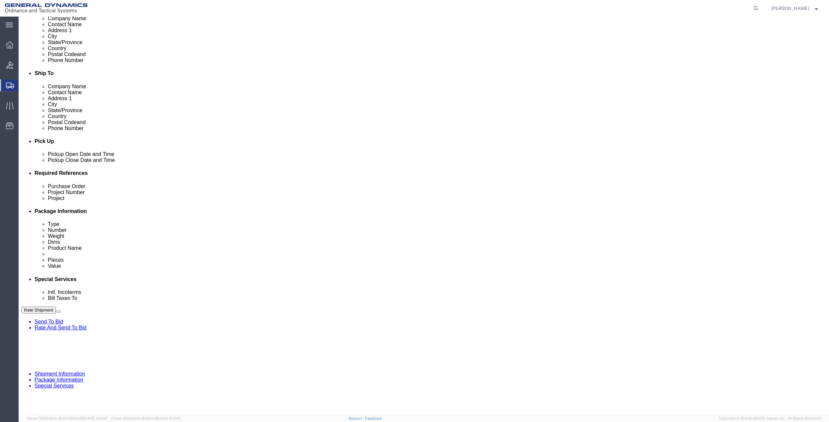
click select "Select [GEOGRAPHIC_DATA] [GEOGRAPHIC_DATA] [GEOGRAPHIC_DATA] [GEOGRAPHIC_DATA] …"
click select "Select 10AFM 10GAG 10GAH 10GFL 10GFO 10GIE 10GIS 30MABS St [PERSON_NAME] Program"
select select "214681"
click select "Select 10AFM 10GAG 10GAH 10GFL 10GFO 10GIE 10GIS 30MABS St [PERSON_NAME] Program"
click input "General Dynamics OTS % Data2Logistics"
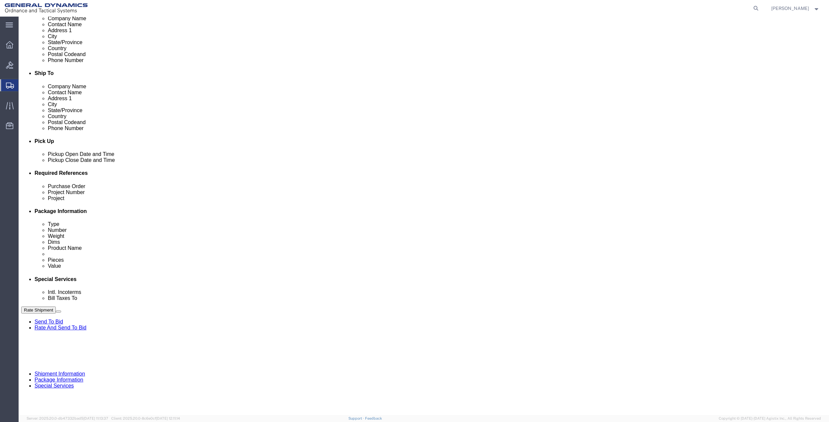
click input "General Dynamics OTS % Data2Logistics"
click p "- GEDOTS %DATA 2 LOGISTICS - (GEDOTS %DATA 2 LOGISTICS) [GEOGRAPHIC_DATA][PERSO…"
type input "GEDOTS %DATA 2 LOGISTICS"
type input "PO BOX 61050"
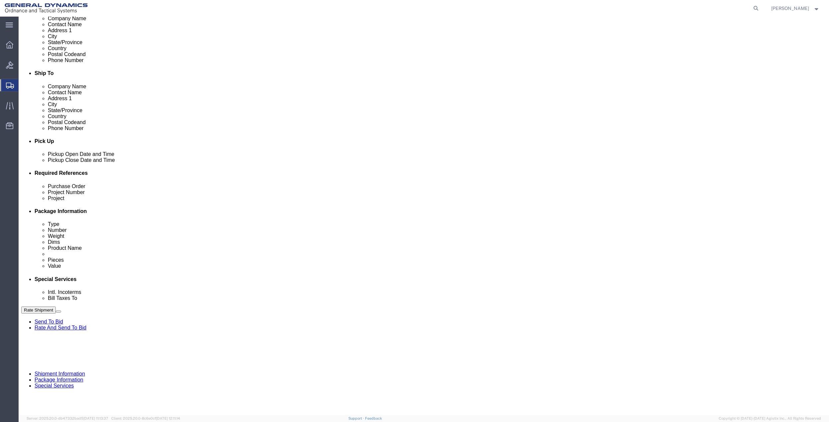
type input "GEDOTS %DATA 2 LOGISTICS"
type input "FORT [PERSON_NAME]"
type input "33906"
select select "FL"
type input "GEDOTS %DATA 2 LOGISTICS"
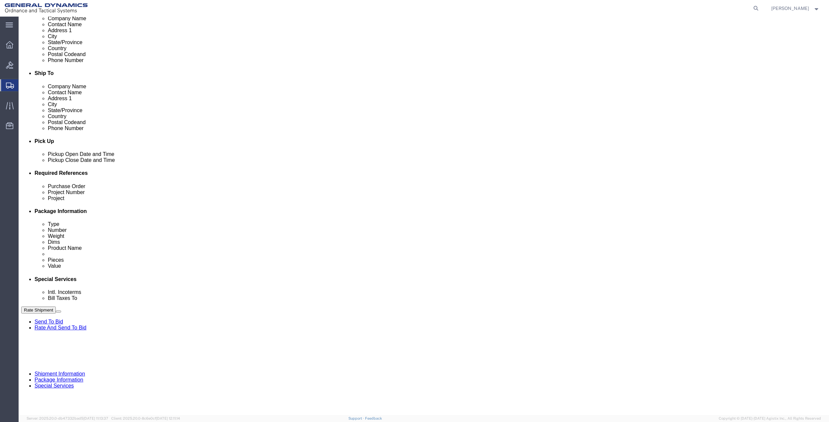
click button "Rate Shipment"
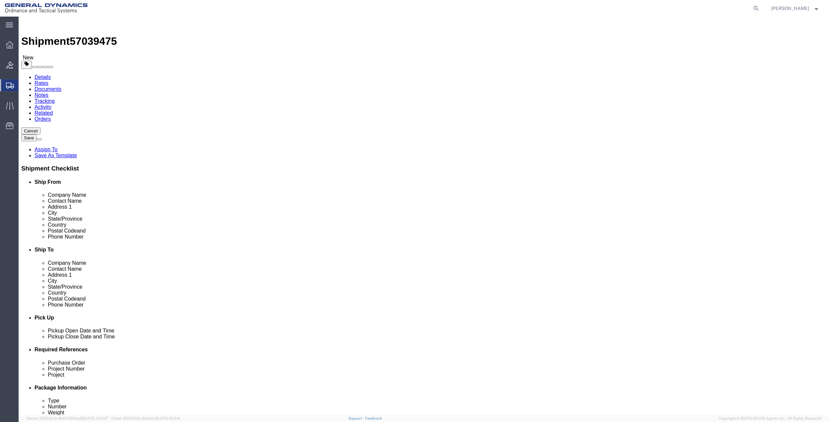
scroll to position [0, 0]
click icon
click input "Ship From Location / : Please enter valid email addresses."
type input "[PERSON_NAME][EMAIL_ADDRESS][PERSON_NAME][DOMAIN_NAME]"
click label
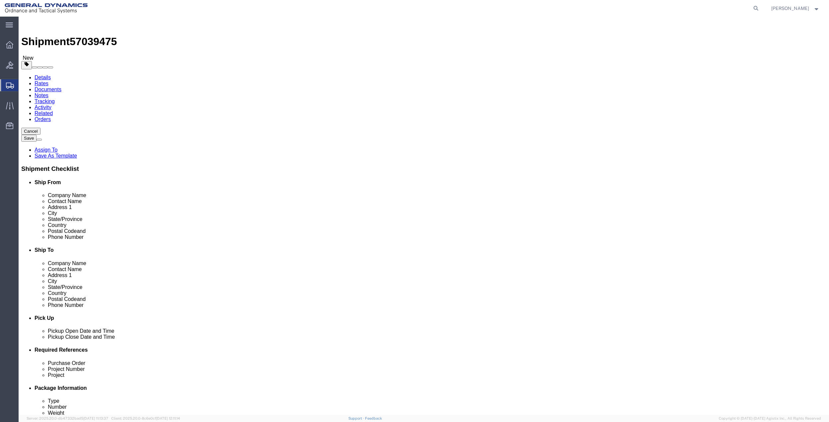
click input "checkbox"
checkbox input "false"
click button "Rate Shipment"
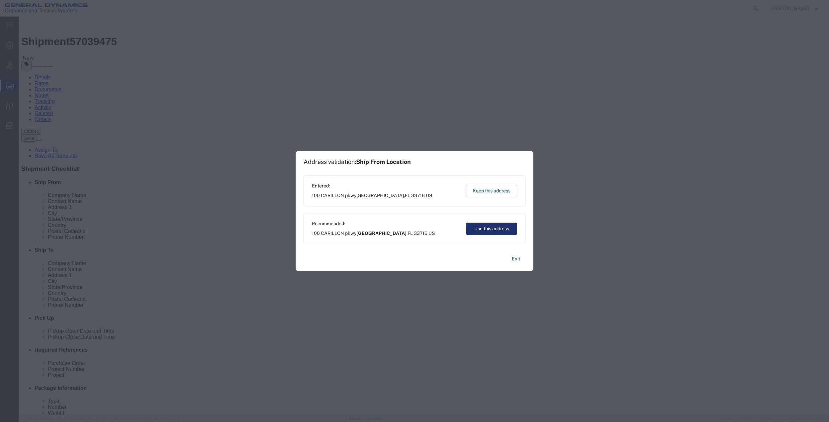
click at [471, 227] on button "Use this address" at bounding box center [491, 229] width 51 height 12
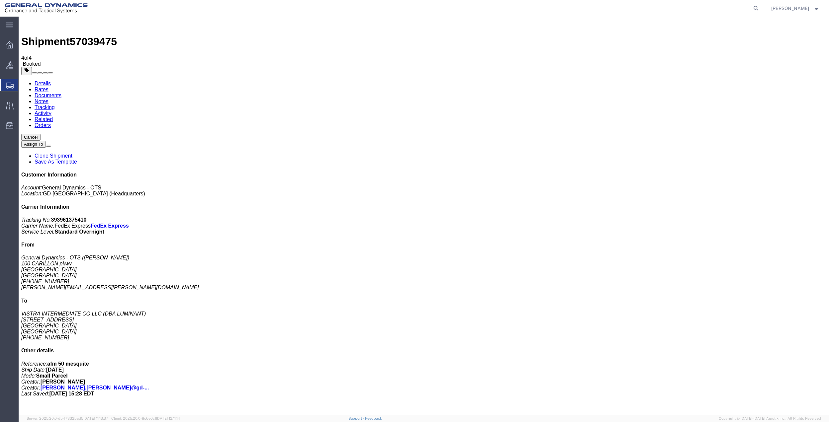
drag, startPoint x: 102, startPoint y: 132, endPoint x: 342, endPoint y: 127, distance: 240.5
click at [0, 0] on span "Create Shipment" at bounding box center [0, 0] width 0 height 0
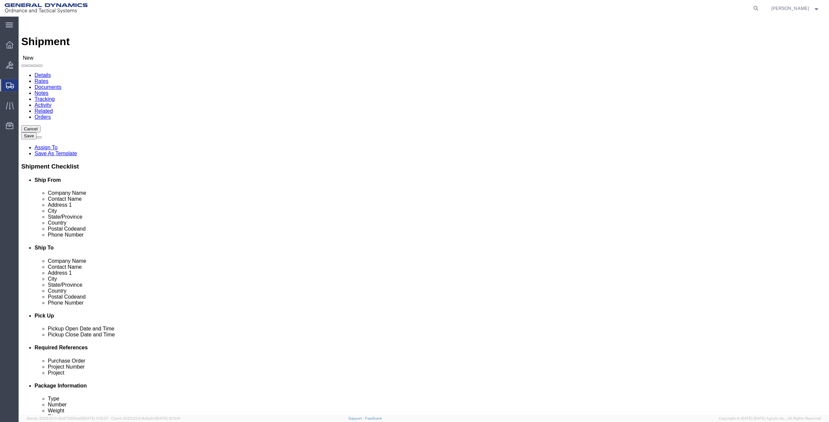
click input "text"
type input "[PERSON_NAME]"
click p "- General Dynamics - OTS - ([PERSON_NAME]) [STREET_ADDRESS]"
select select "FL"
type input "[PERSON_NAME]"
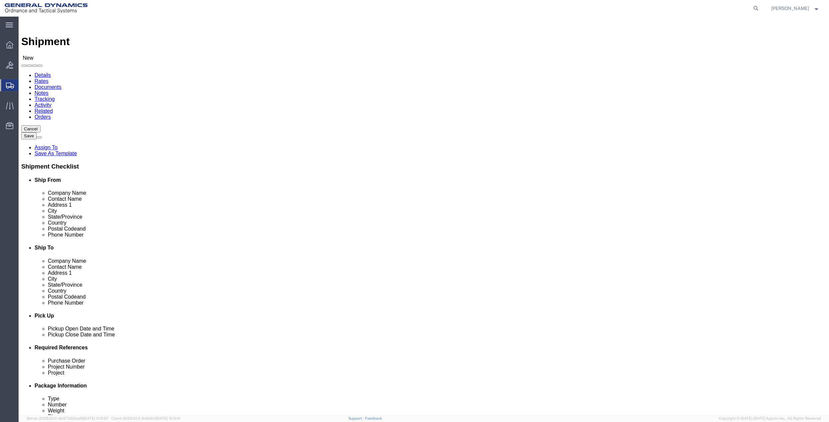
click input "text"
type input "[PERSON_NAME][EMAIL_ADDRESS][PERSON_NAME][DOMAIN_NAME]"
click input "text"
click p "- CITY OF [GEOGRAPHIC_DATA] - (CITY OF [GEOGRAPHIC_DATA] water utilitites) [STR…"
type input "CITY OF MESQUITE water utilitites"
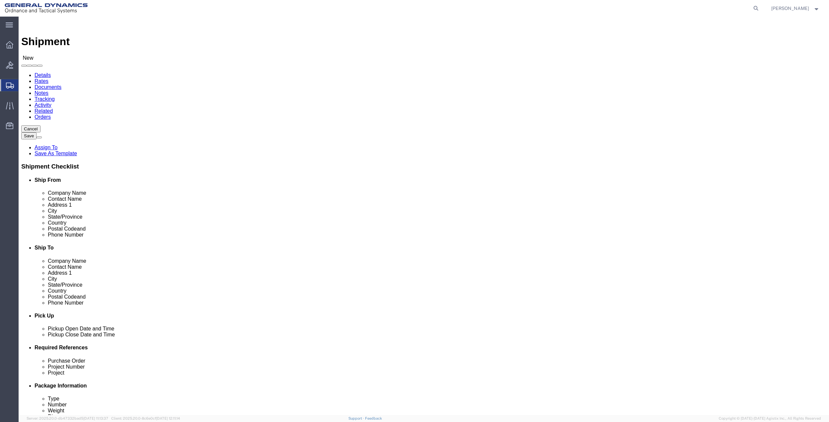
click input "text"
select select "[GEOGRAPHIC_DATA]"
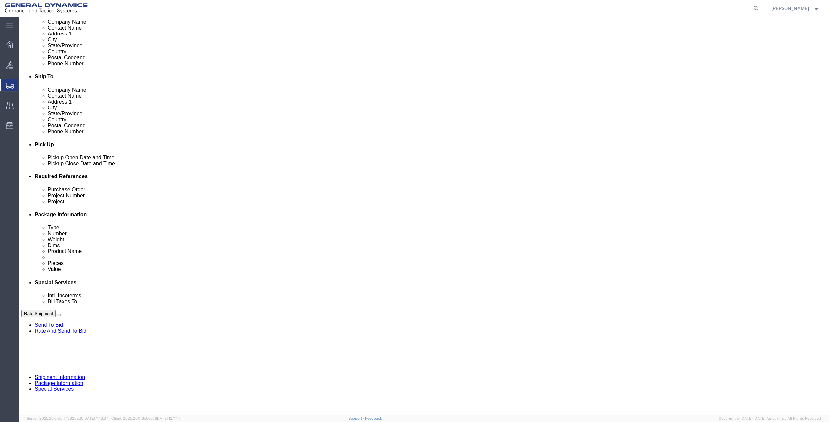
scroll to position [173, 0]
click button "Add reference"
click input "text"
paste input "afm 50 mesquite"
type input "afm 50 mesquite"
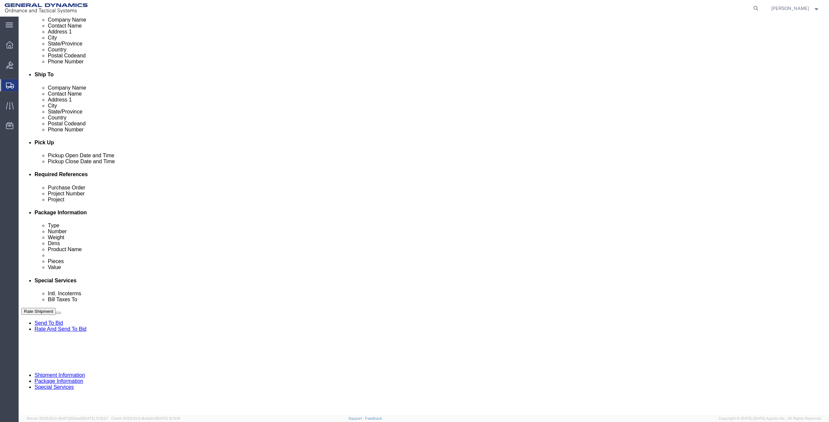
click input "text"
paste input "afm 50 mesquite"
type input "afm 50 mesquite"
click input "text"
paste input "afm 50 mesquite"
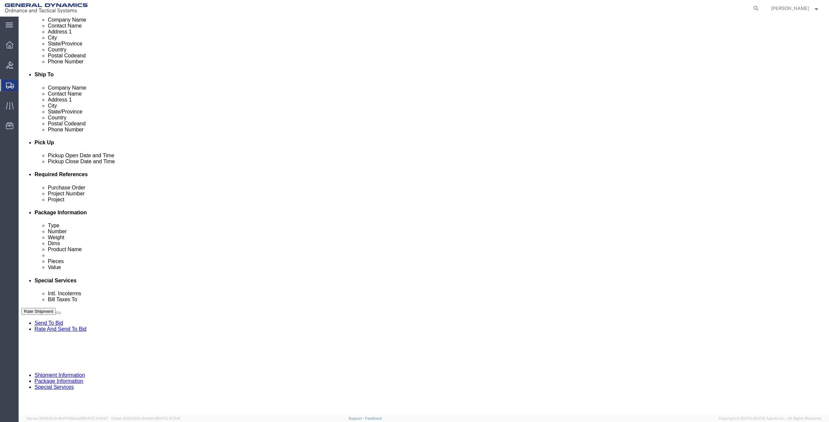
type input "afm 50 mesquite"
click input "text"
paste input "afm 50 mesquite"
type input "afm 50 mesquite"
click select "Select Account Type Activity ID Airline Appointment Number ASN Batch Request # …"
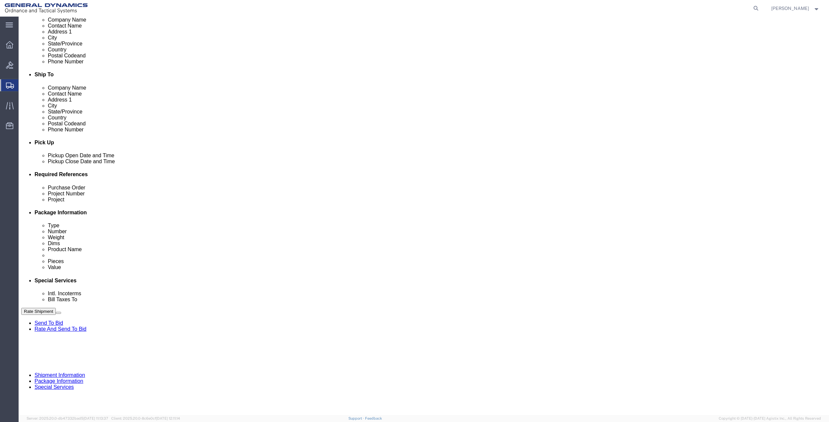
select select "DEPT"
click select "Select Account Type Activity ID Airline Appointment Number ASN Batch Request # …"
click icon
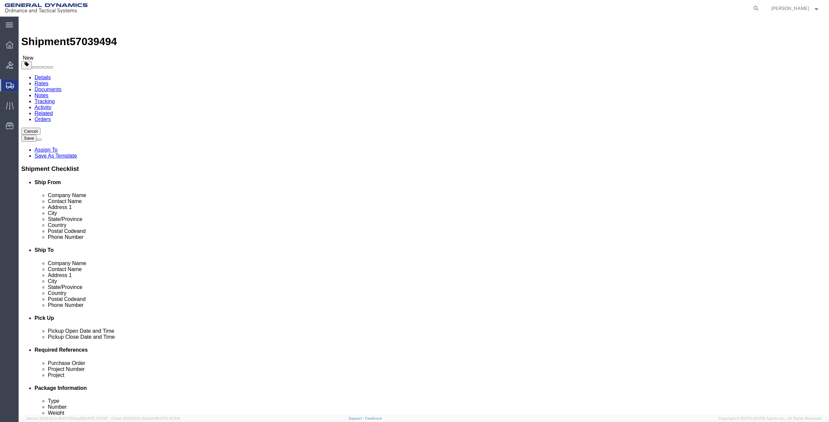
drag, startPoint x: 141, startPoint y: 113, endPoint x: 146, endPoint y: 116, distance: 5.7
click select "Select Bale(s) Basket(s) Bolt(s) Bottle(s) Buckets Bulk Bundle(s) Can(s) Cardbo…"
select select "ENV"
click select "Select Bale(s) Basket(s) Bolt(s) Bottle(s) Buckets Bulk Bundle(s) Can(s) Cardbo…"
type input "9.50"
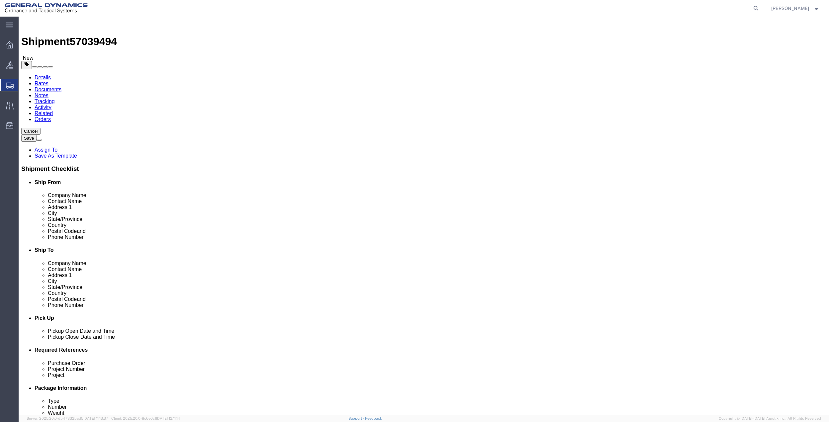
type input "12.50"
type input "0.25"
type input "1"
click link "Add Content"
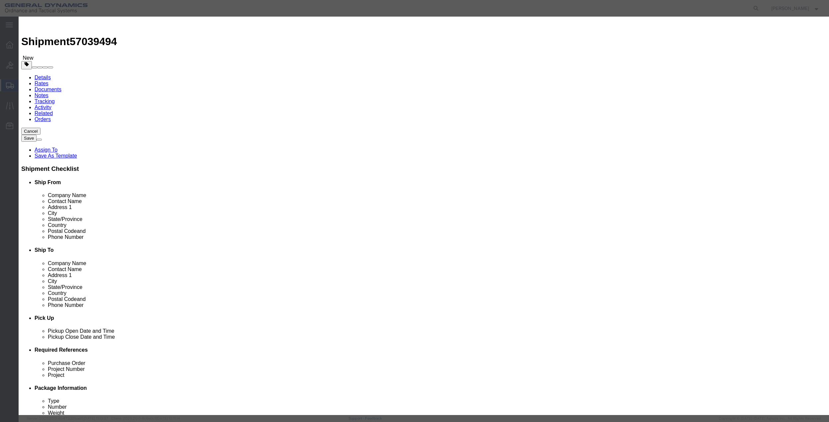
click input "text"
type input "misc"
type input "100"
click input "0"
type input "01"
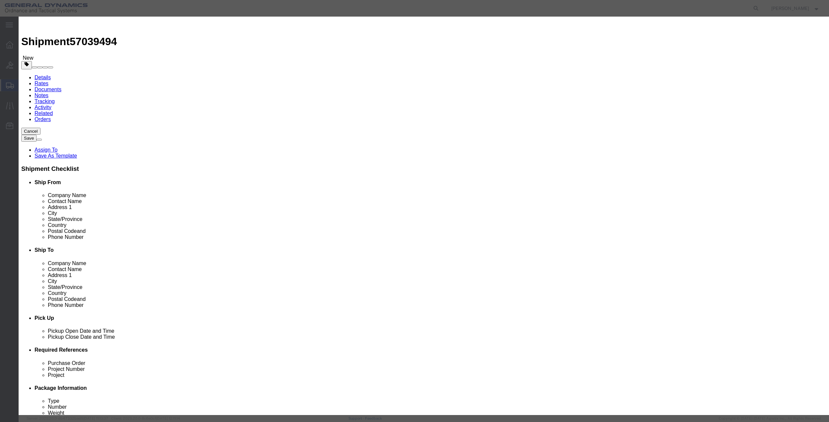
click select "Select 50 55 60 65 70 85 92.5 100 125 175 250 300 400"
select select "70"
click select "Select 50 55 60 65 70 85 92.5 100 125 175 250 300 400"
click button "Save & Close"
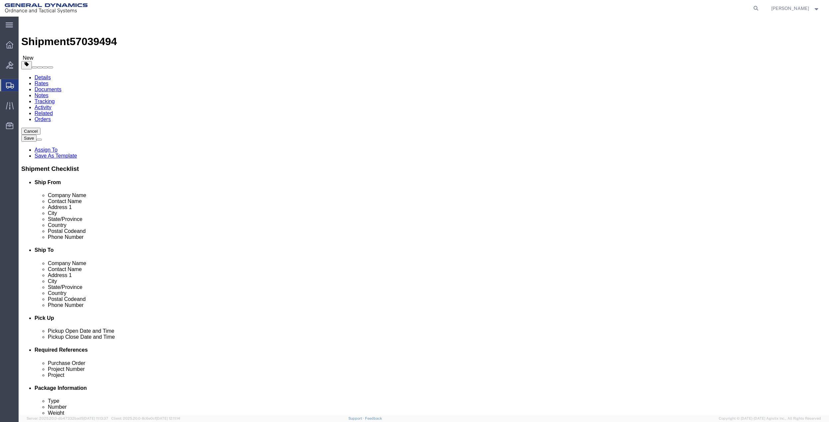
drag, startPoint x: 138, startPoint y: 42, endPoint x: 142, endPoint y: 46, distance: 5.4
click icon
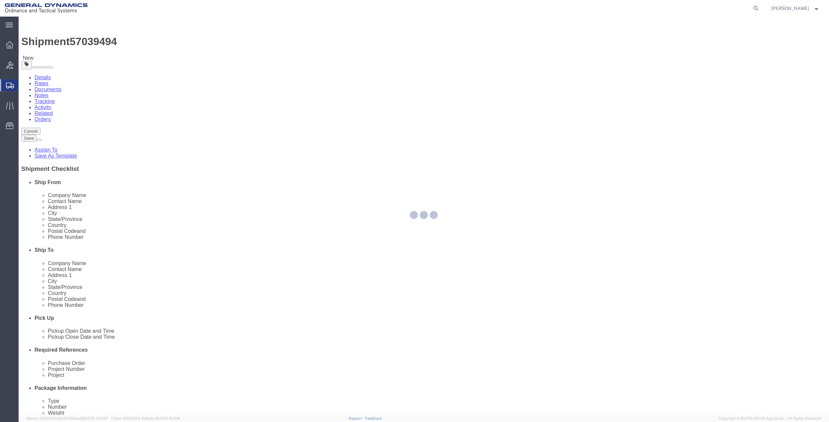
select select
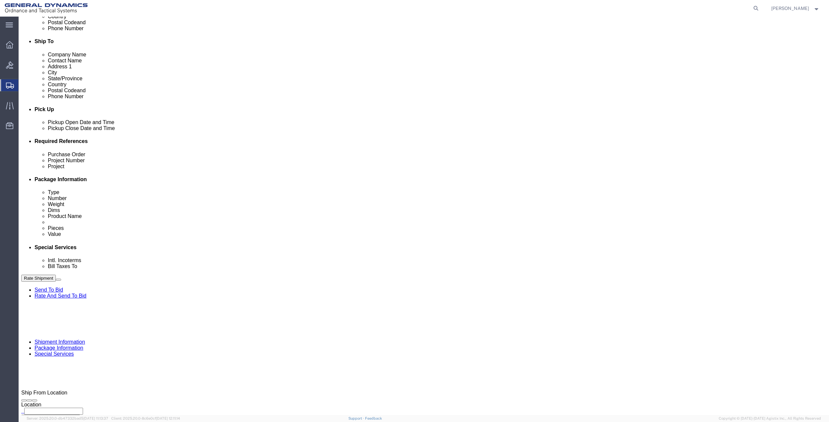
scroll to position [221, 0]
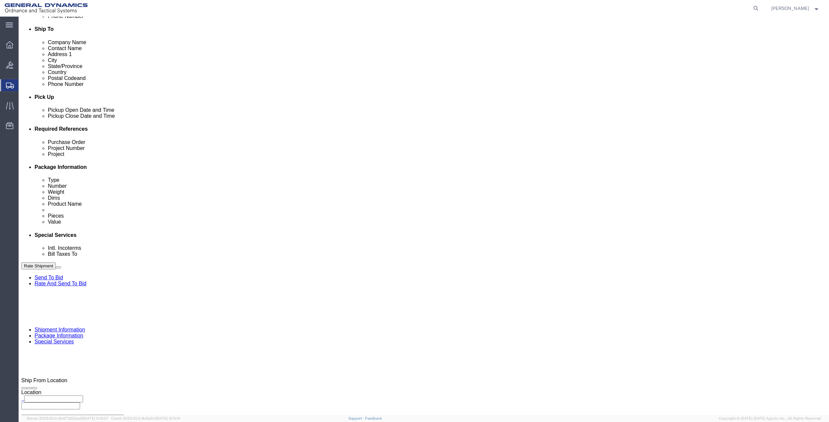
click select "Select Buyer Cost Center Department Operations Number Order Number Sales Person"
select select "DEPARTMENT"
click select "Select Buyer Cost Center Department Operations Number Order Number Sales Person"
click select "Select [GEOGRAPHIC_DATA] [GEOGRAPHIC_DATA] [GEOGRAPHIC_DATA] [GEOGRAPHIC_DATA] …"
select select "1763983"
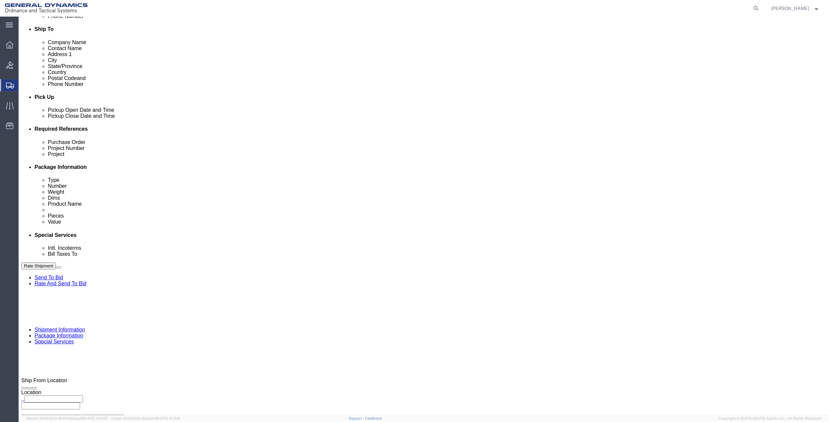
click select "Select [GEOGRAPHIC_DATA] [GEOGRAPHIC_DATA] [GEOGRAPHIC_DATA] [GEOGRAPHIC_DATA] …"
click select "Select 10AFM 10GAG 10GAH 10GFL 10GFO 10GIE 10GIS 30MABS St [PERSON_NAME] Program"
select select "214681"
click select "Select 10AFM 10GAG 10GAH 10GFL 10GFO 10GIE 10GIS 30MABS St [PERSON_NAME] Program"
click input "General Dynamics OTS % Data2Logistics"
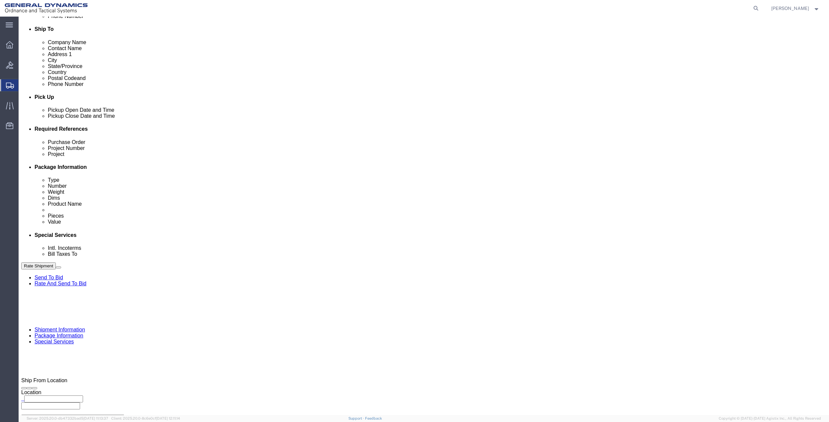
click input "General Dynamics OTS % Data2Logistics"
click p "- GEDOTS %DATA 2 LOGISTICS - (GEDOTS %DATA 2 LOGISTICS) [GEOGRAPHIC_DATA][PERSO…"
type input "GEDOTS %DATA 2 LOGISTICS"
type input "PO BOX 61050"
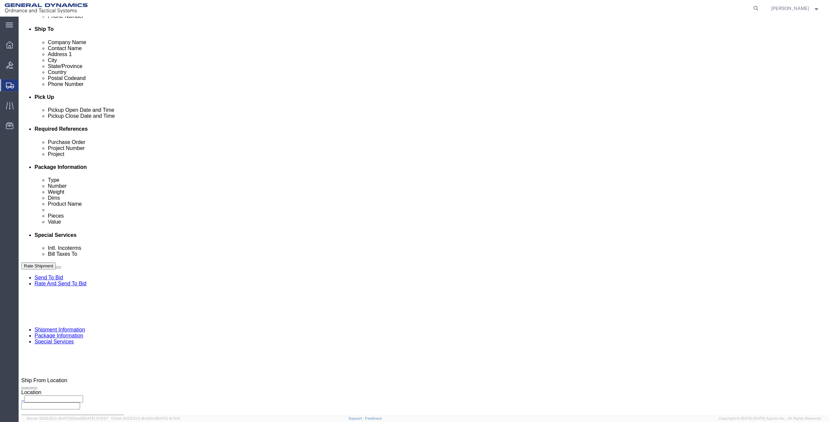
type input "GEDOTS %DATA 2 LOGISTICS"
type input "FORT [PERSON_NAME]"
type input "33906"
select select "FL"
type input "GEDOTS %DATA 2 LOGISTICS"
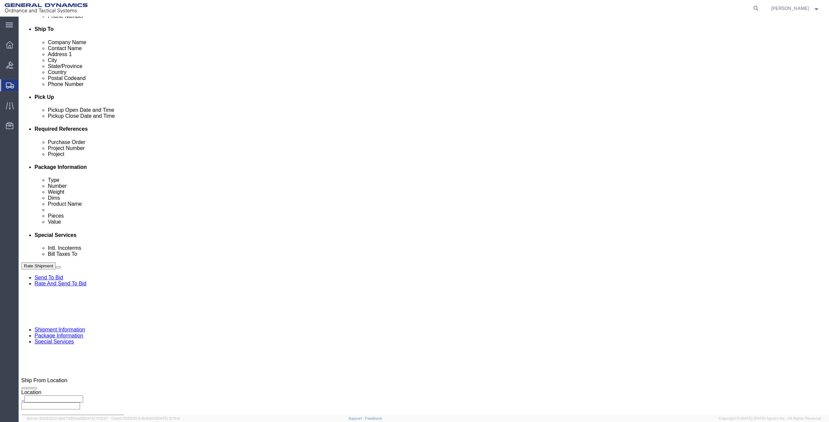
click button "Rate Shipment"
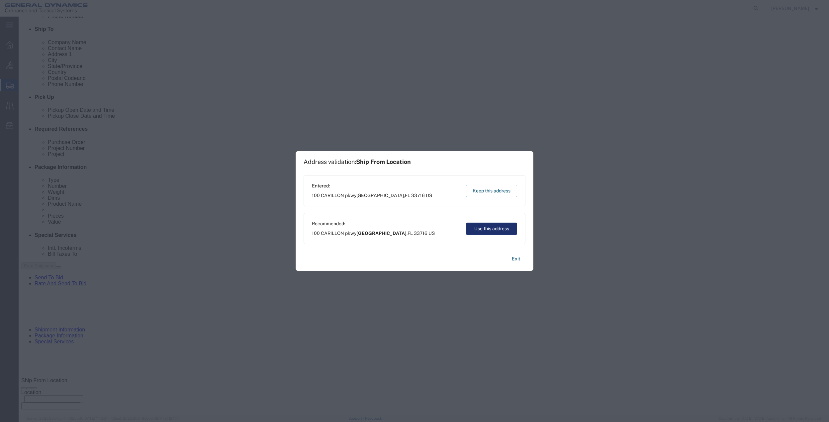
click at [474, 228] on button "Use this address" at bounding box center [491, 229] width 51 height 12
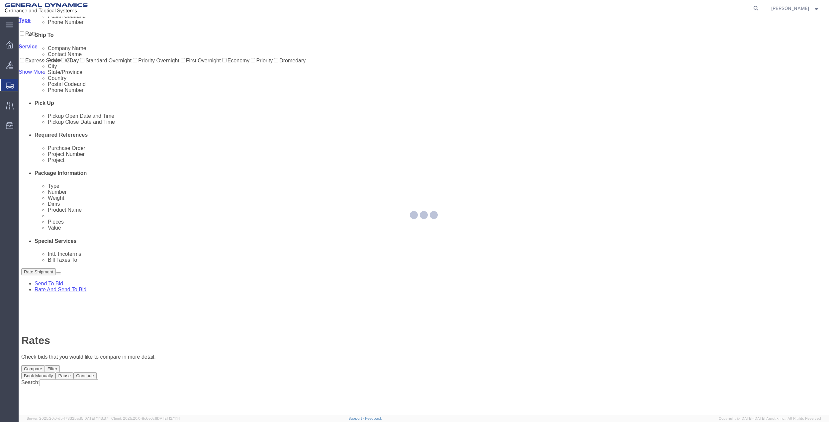
scroll to position [0, 0]
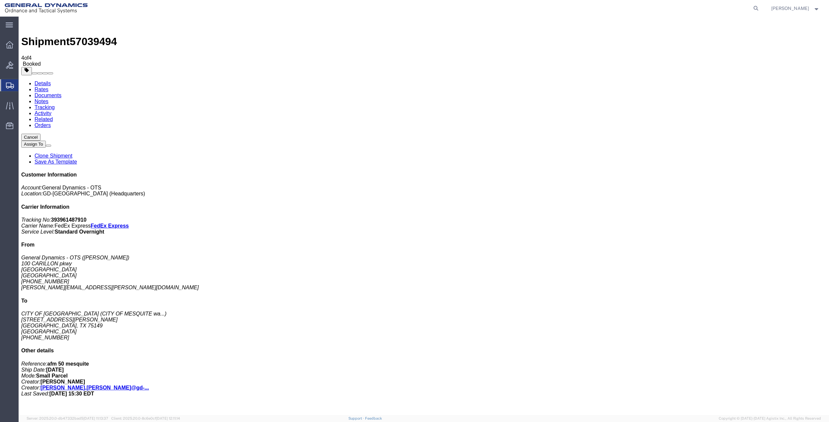
drag, startPoint x: 66, startPoint y: 130, endPoint x: 346, endPoint y: 146, distance: 280.8
